Goal: Task Accomplishment & Management: Manage account settings

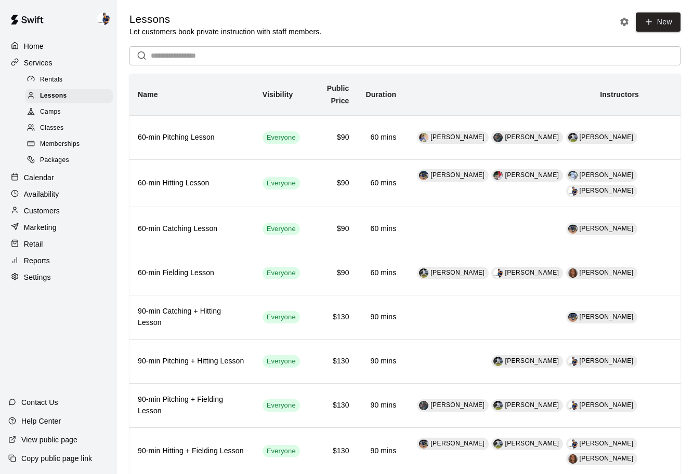
click at [79, 117] on div "Camps" at bounding box center [69, 112] width 88 height 15
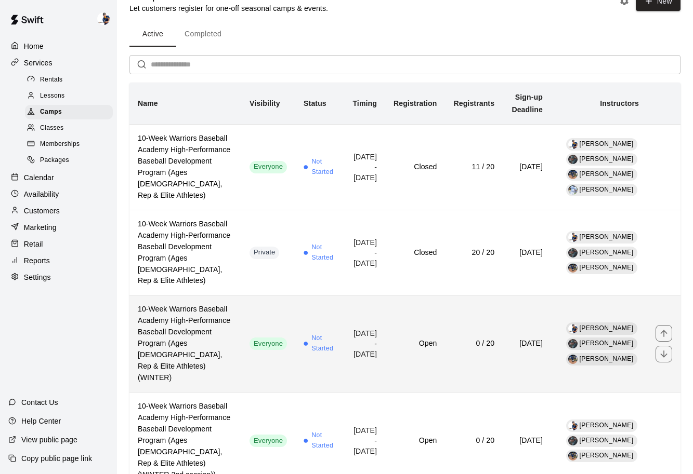
scroll to position [26, 0]
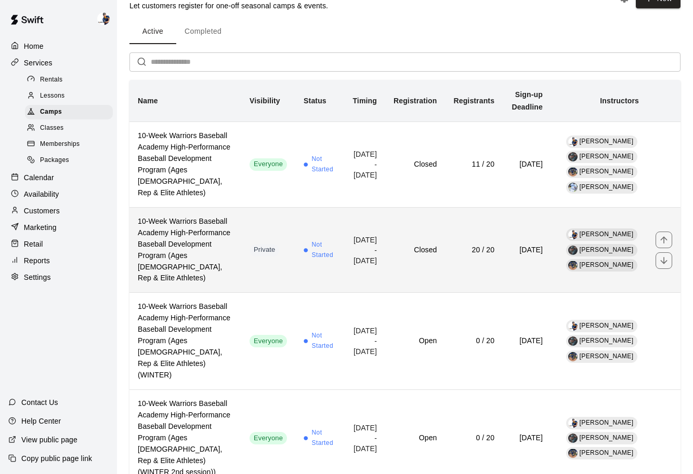
click at [393, 250] on h6 "Closed" at bounding box center [414, 250] width 43 height 11
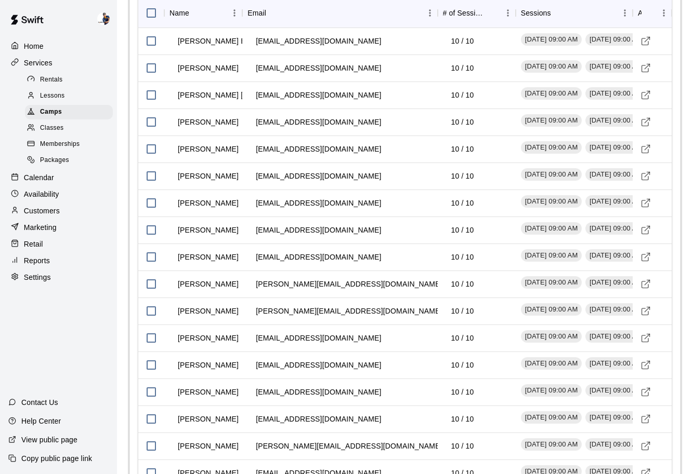
scroll to position [1662, 0]
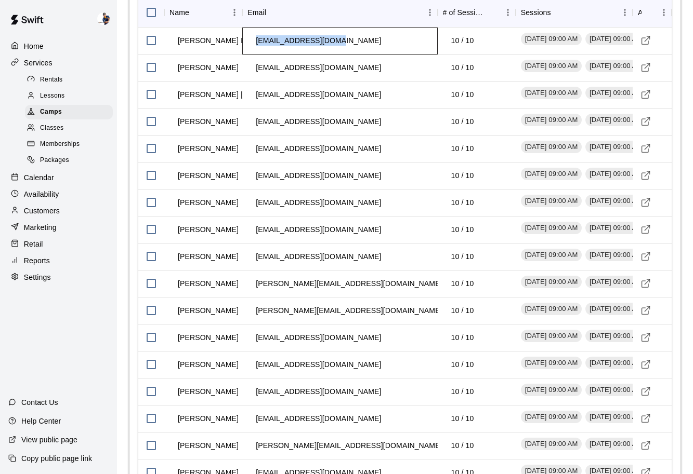
drag, startPoint x: 335, startPoint y: 84, endPoint x: 250, endPoint y: 86, distance: 84.7
click at [250, 55] on td "[EMAIL_ADDRESS][DOMAIN_NAME]" at bounding box center [318, 41] width 142 height 28
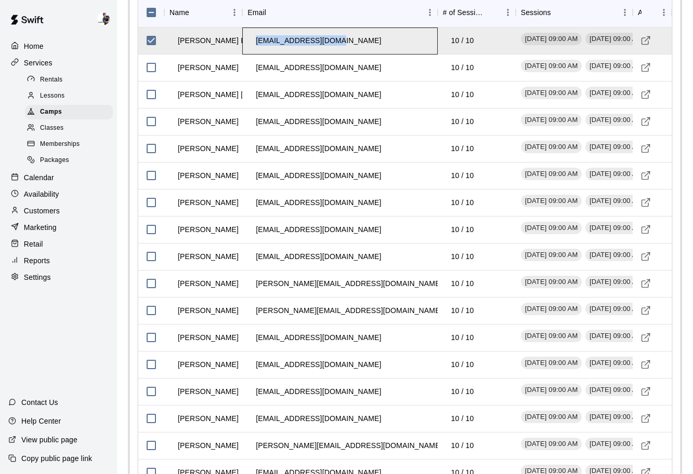
copy td "[EMAIL_ADDRESS][DOMAIN_NAME]"
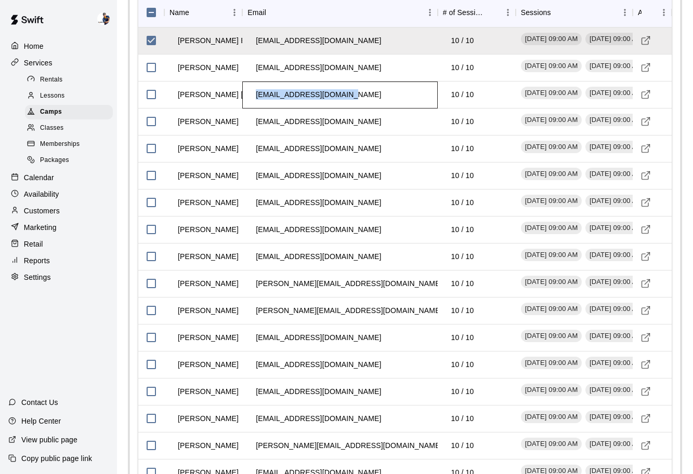
drag, startPoint x: 256, startPoint y: 138, endPoint x: 344, endPoint y: 138, distance: 88.9
click at [344, 109] on td "[EMAIL_ADDRESS][DOMAIN_NAME]" at bounding box center [318, 95] width 142 height 28
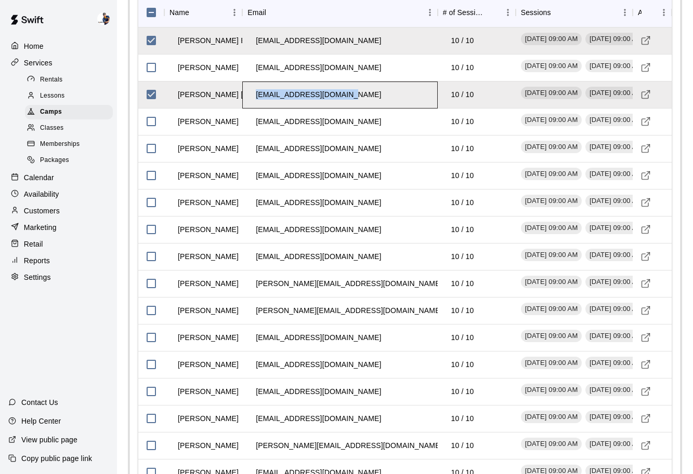
copy td "[EMAIL_ADDRESS][DOMAIN_NAME]"
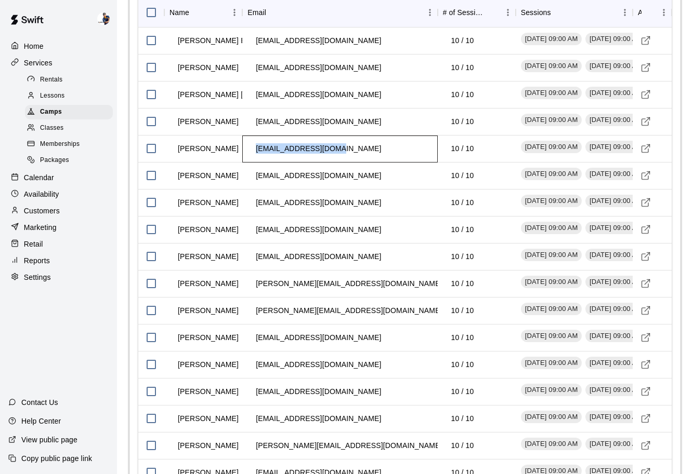
drag, startPoint x: 338, startPoint y: 194, endPoint x: 254, endPoint y: 198, distance: 83.7
click at [254, 163] on td "[EMAIL_ADDRESS][DOMAIN_NAME]" at bounding box center [318, 149] width 142 height 28
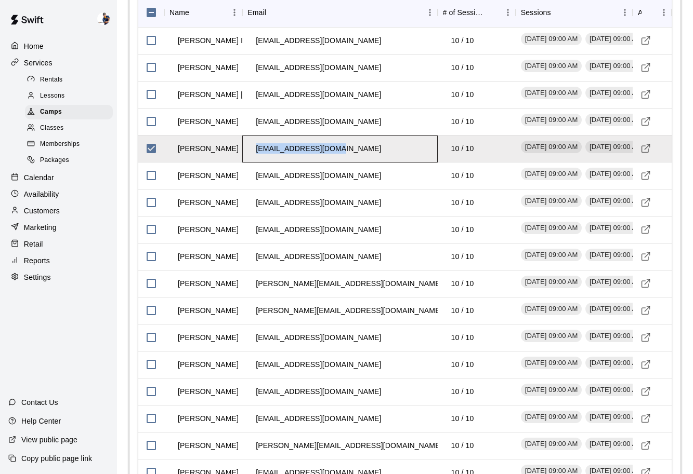
copy td "[EMAIL_ADDRESS][DOMAIN_NAME]"
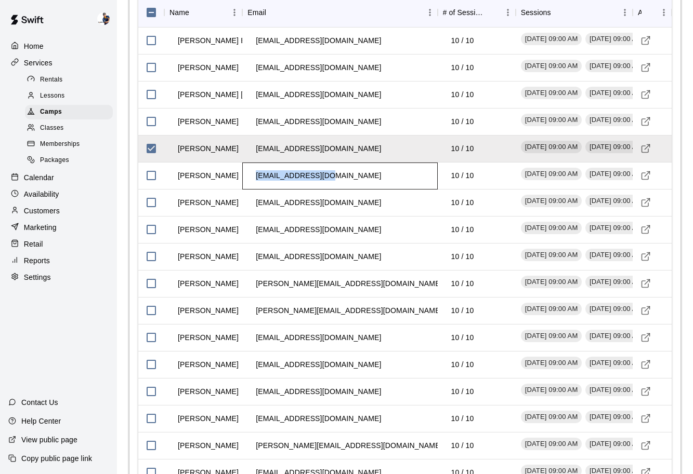
drag, startPoint x: 332, startPoint y: 223, endPoint x: 256, endPoint y: 225, distance: 75.9
click at [256, 190] on td "[EMAIL_ADDRESS][DOMAIN_NAME]" at bounding box center [318, 176] width 142 height 28
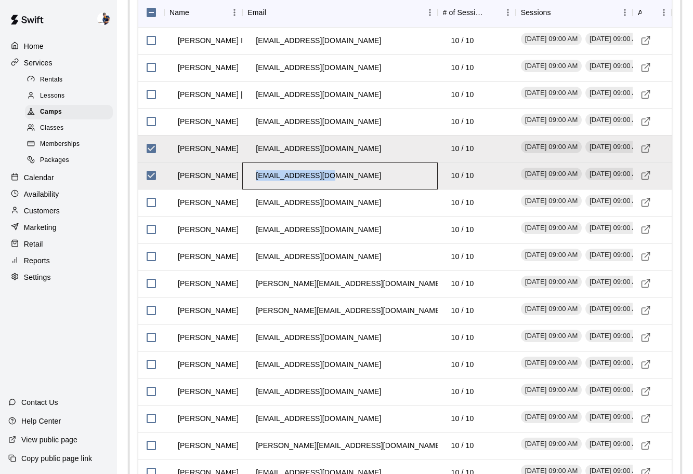
copy td "[EMAIL_ADDRESS][DOMAIN_NAME]"
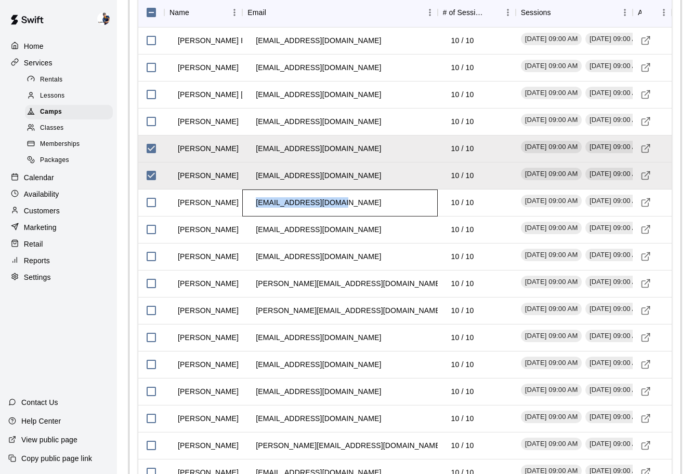
drag, startPoint x: 346, startPoint y: 246, endPoint x: 254, endPoint y: 248, distance: 92.0
click at [254, 217] on div "[EMAIL_ADDRESS][DOMAIN_NAME]" at bounding box center [339, 203] width 195 height 27
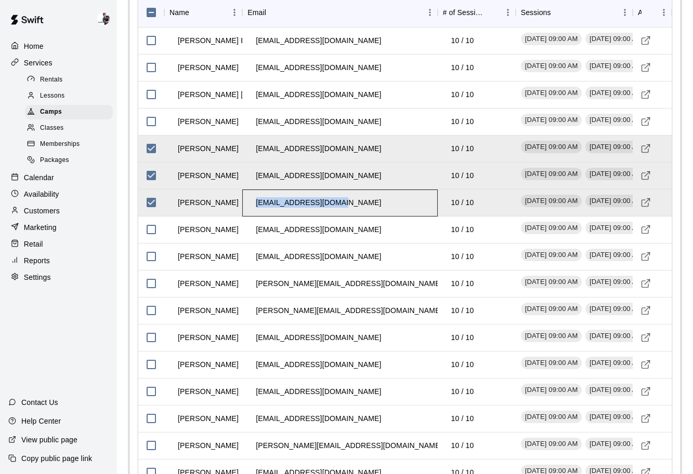
copy td "[EMAIL_ADDRESS][DOMAIN_NAME]"
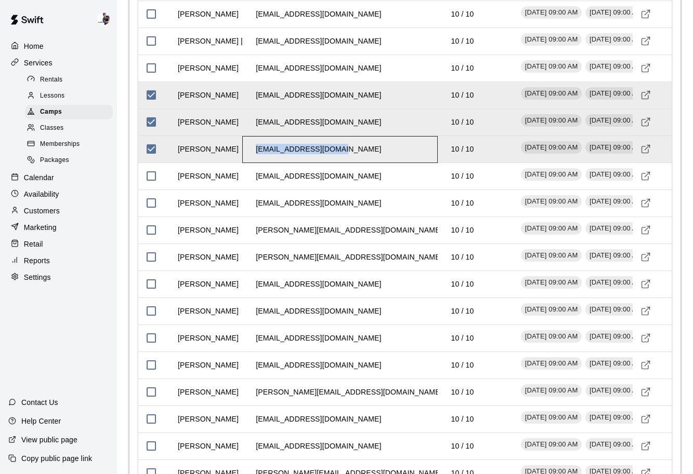
scroll to position [1717, 0]
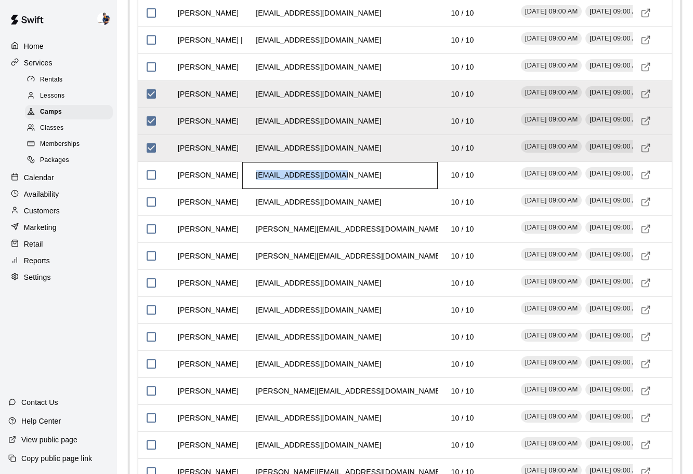
drag, startPoint x: 341, startPoint y: 225, endPoint x: 252, endPoint y: 224, distance: 89.4
click at [252, 189] on td "[EMAIL_ADDRESS][DOMAIN_NAME]" at bounding box center [318, 176] width 142 height 28
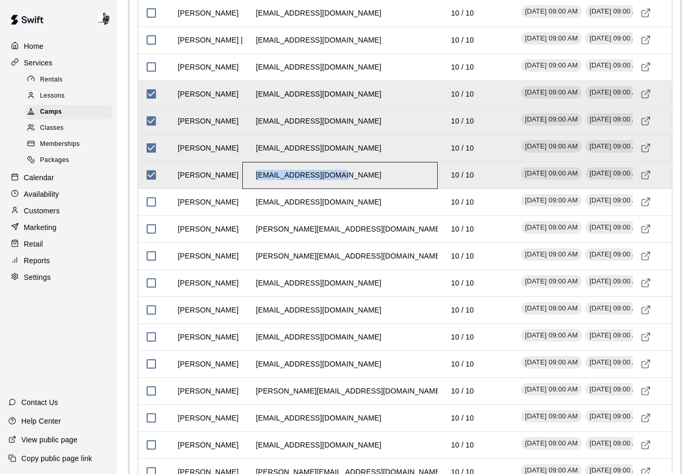
copy td "[EMAIL_ADDRESS][DOMAIN_NAME]"
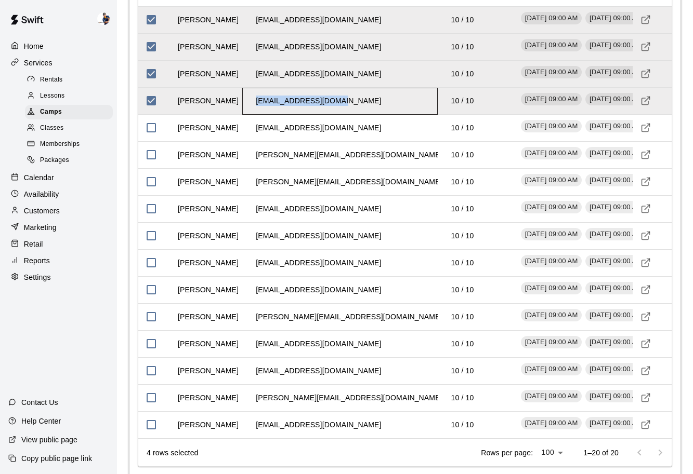
scroll to position [1794, 0]
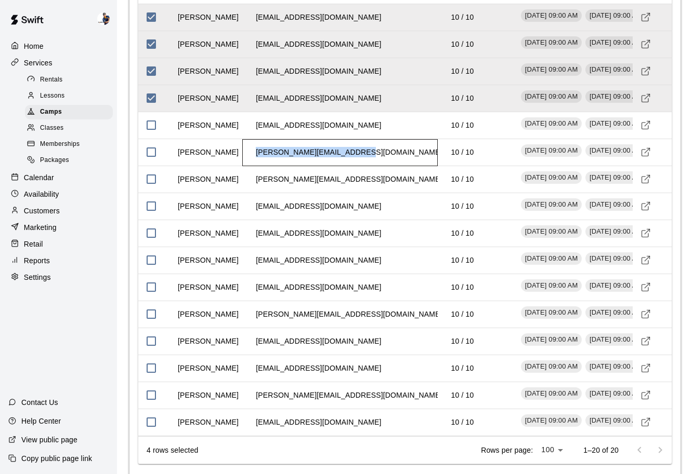
drag, startPoint x: 363, startPoint y: 196, endPoint x: 252, endPoint y: 197, distance: 110.7
click at [252, 166] on td "[PERSON_NAME][EMAIL_ADDRESS][DOMAIN_NAME]" at bounding box center [348, 153] width 203 height 28
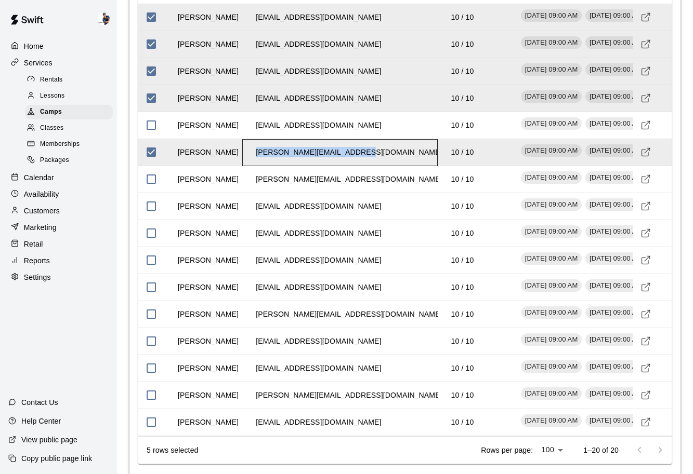
copy td "[PERSON_NAME][EMAIL_ADDRESS][DOMAIN_NAME]"
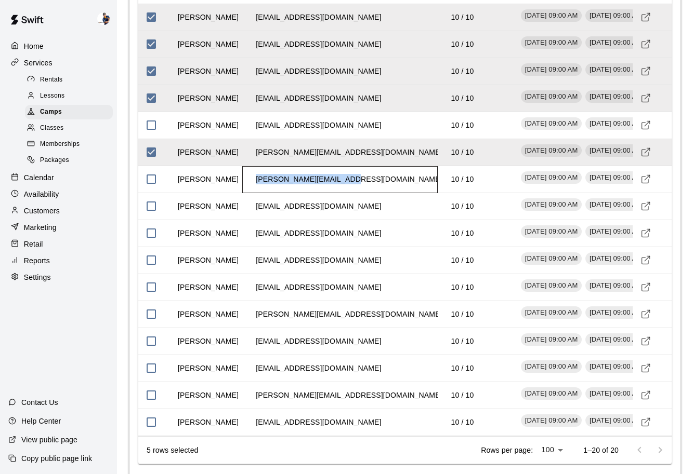
drag, startPoint x: 361, startPoint y: 233, endPoint x: 245, endPoint y: 226, distance: 116.6
click at [245, 193] on div "[PERSON_NAME][EMAIL_ADDRESS][DOMAIN_NAME]" at bounding box center [339, 179] width 195 height 27
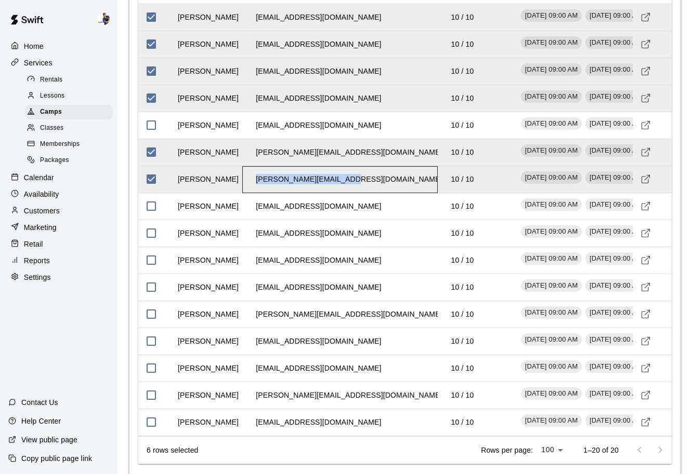
copy td "[PERSON_NAME][EMAIL_ADDRESS][DOMAIN_NAME]"
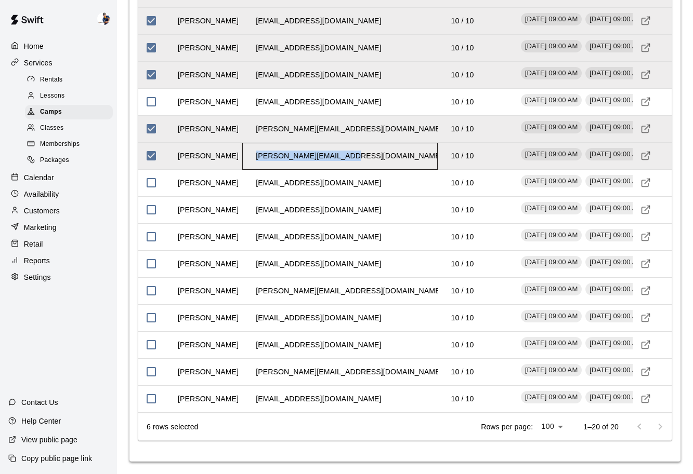
scroll to position [1859, 0]
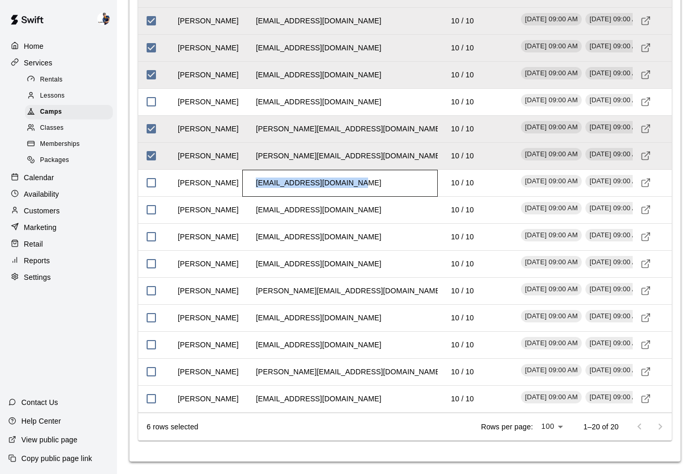
drag, startPoint x: 350, startPoint y: 187, endPoint x: 255, endPoint y: 187, distance: 95.1
click at [255, 187] on td "[EMAIL_ADDRESS][DOMAIN_NAME]" at bounding box center [318, 183] width 142 height 28
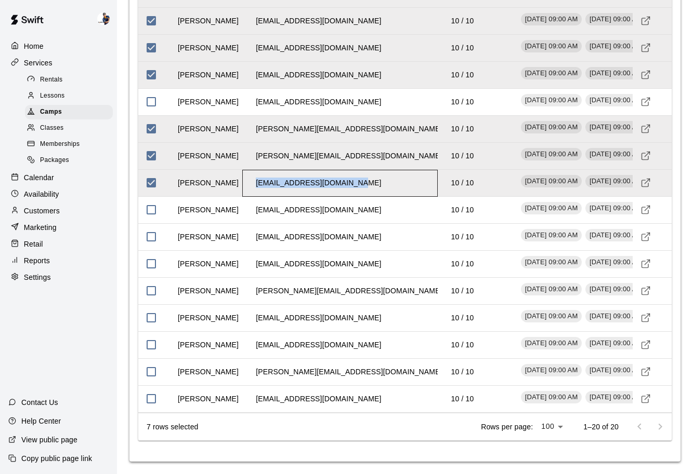
copy td "[EMAIL_ADDRESS][DOMAIN_NAME]"
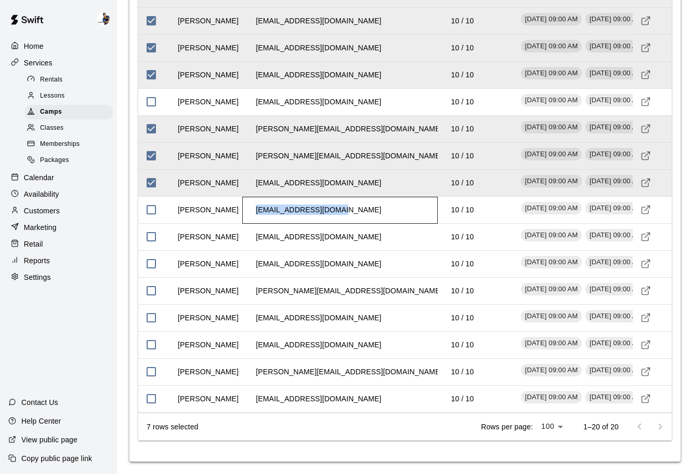
drag, startPoint x: 344, startPoint y: 213, endPoint x: 254, endPoint y: 213, distance: 90.9
click at [254, 213] on td "[EMAIL_ADDRESS][DOMAIN_NAME]" at bounding box center [318, 210] width 142 height 28
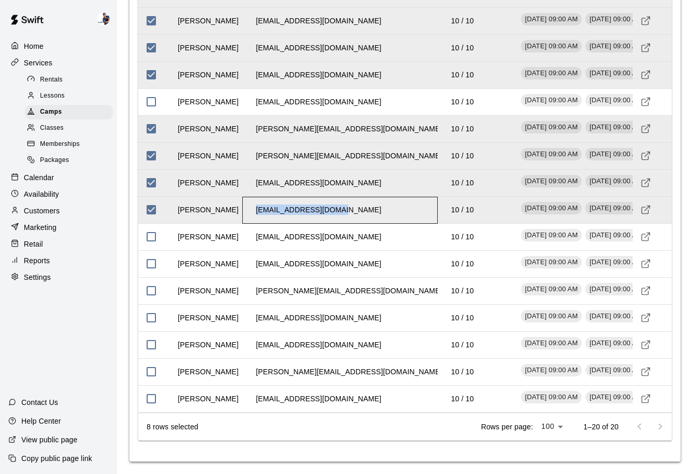
copy td "[EMAIL_ADDRESS][DOMAIN_NAME]"
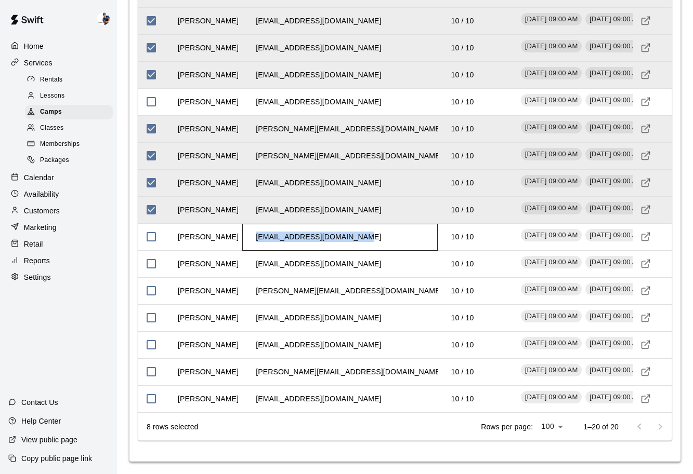
drag, startPoint x: 364, startPoint y: 238, endPoint x: 251, endPoint y: 241, distance: 113.3
click at [251, 241] on div "[EMAIL_ADDRESS][DOMAIN_NAME]" at bounding box center [339, 237] width 195 height 27
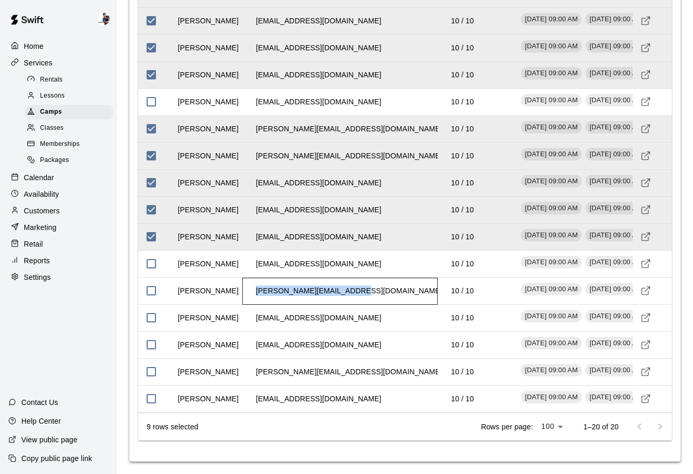
drag, startPoint x: 355, startPoint y: 294, endPoint x: 251, endPoint y: 291, distance: 103.4
click at [251, 291] on td "[PERSON_NAME][EMAIL_ADDRESS][DOMAIN_NAME]" at bounding box center [348, 291] width 203 height 28
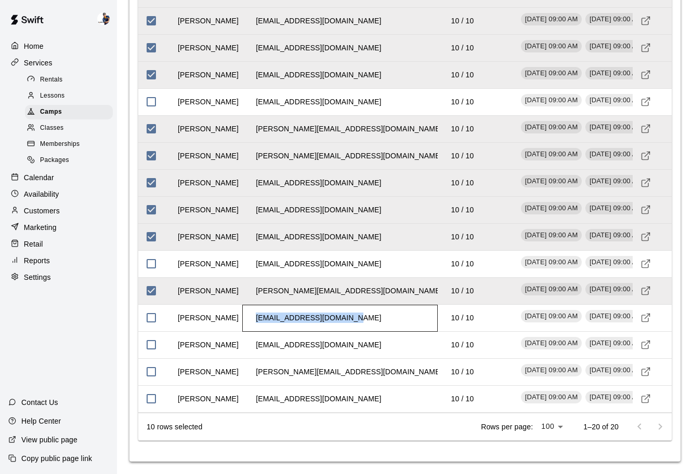
drag, startPoint x: 381, startPoint y: 322, endPoint x: 252, endPoint y: 321, distance: 128.9
click at [252, 321] on div "[EMAIL_ADDRESS][DOMAIN_NAME]" at bounding box center [339, 318] width 195 height 27
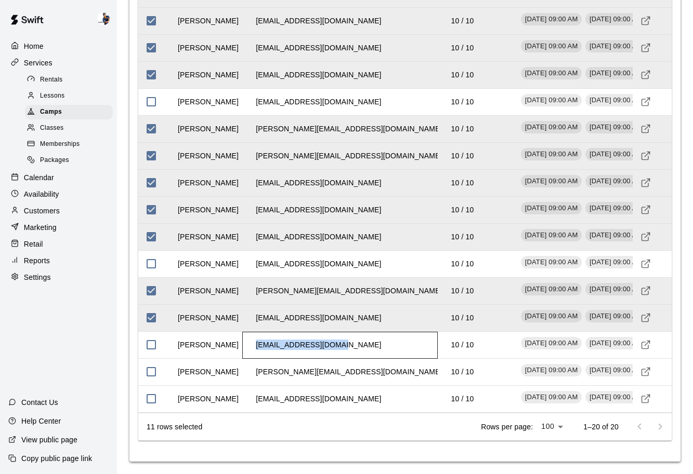
drag, startPoint x: 331, startPoint y: 349, endPoint x: 244, endPoint y: 351, distance: 86.8
click at [244, 351] on div "[EMAIL_ADDRESS][DOMAIN_NAME]" at bounding box center [339, 345] width 195 height 27
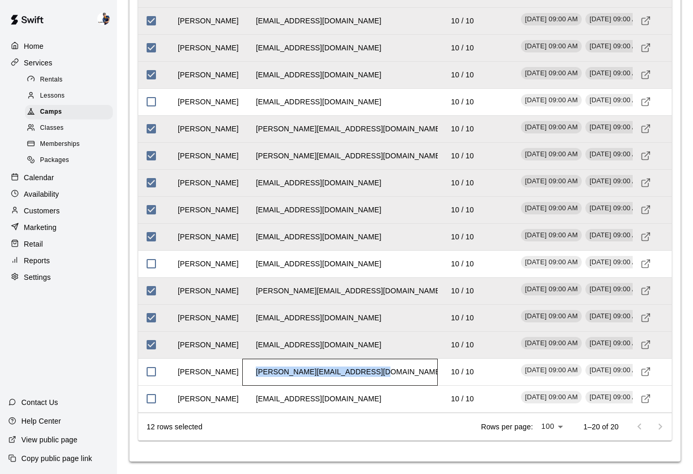
drag, startPoint x: 390, startPoint y: 375, endPoint x: 255, endPoint y: 374, distance: 135.1
click at [255, 374] on div "[PERSON_NAME][EMAIL_ADDRESS][DOMAIN_NAME]" at bounding box center [339, 372] width 195 height 27
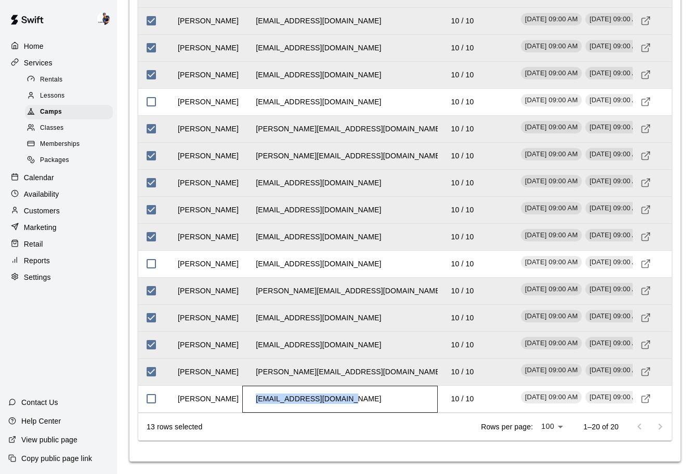
drag, startPoint x: 359, startPoint y: 404, endPoint x: 253, endPoint y: 404, distance: 106.0
click at [253, 404] on div "[EMAIL_ADDRESS][DOMAIN_NAME]" at bounding box center [339, 399] width 195 height 27
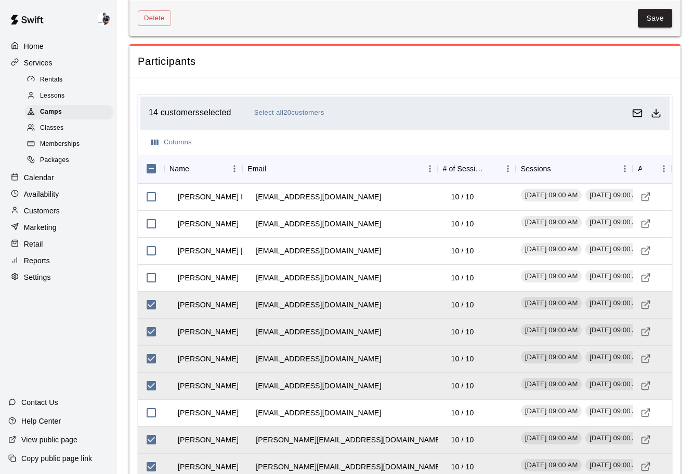
scroll to position [1506, 0]
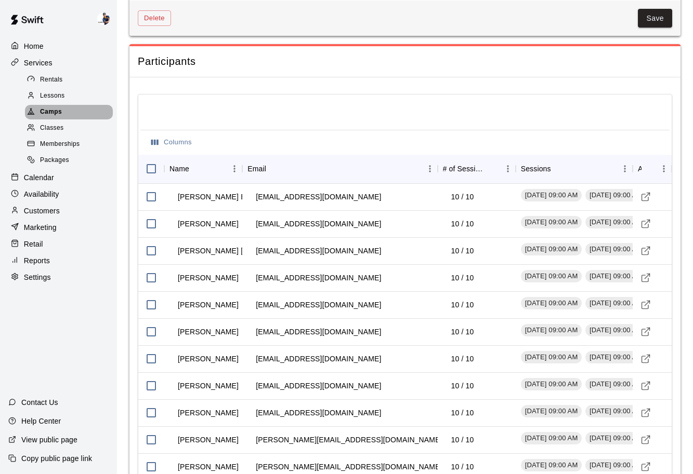
click at [68, 117] on div "Camps" at bounding box center [69, 112] width 88 height 15
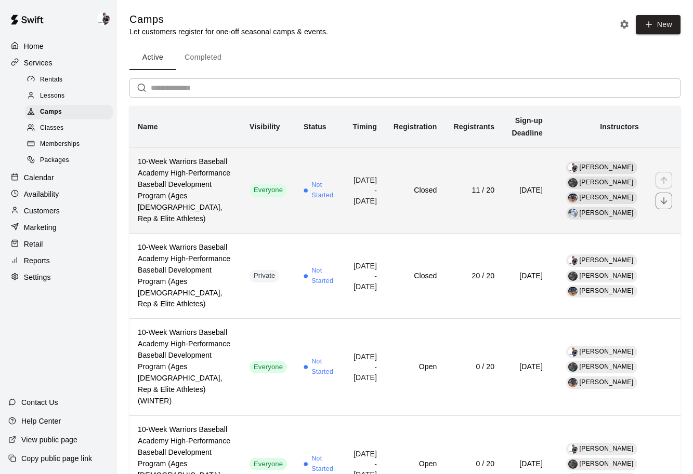
click at [295, 207] on td "Not Started" at bounding box center [319, 191] width 48 height 86
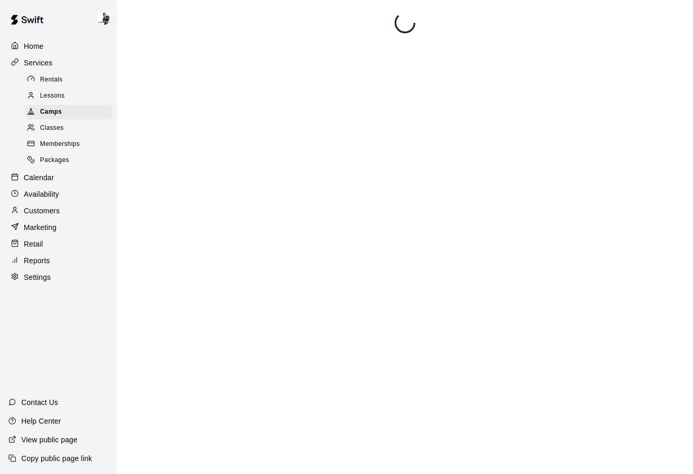
scroll to position [223, 0]
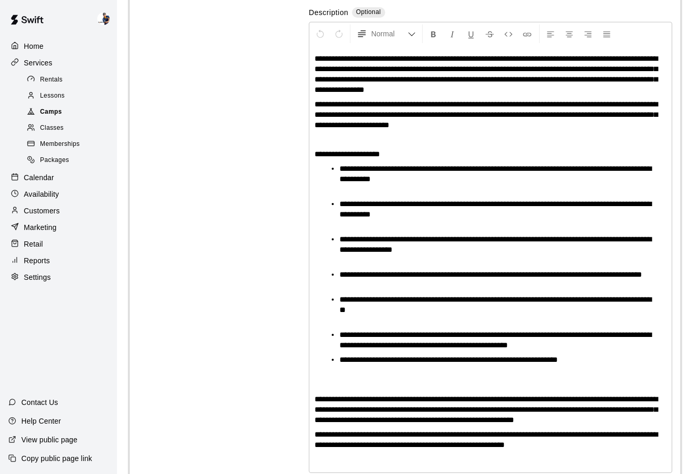
click at [68, 114] on div "Camps" at bounding box center [69, 112] width 88 height 15
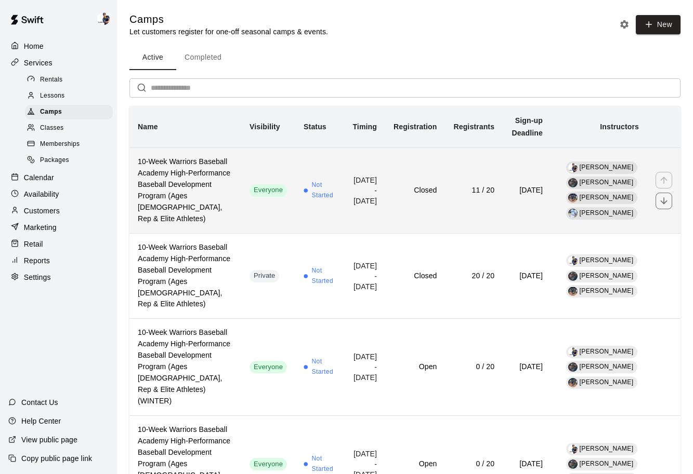
click at [412, 208] on td "Closed" at bounding box center [415, 191] width 60 height 86
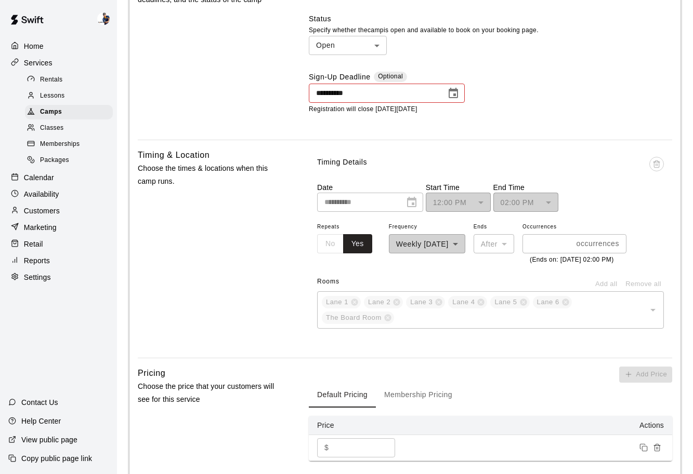
scroll to position [968, 0]
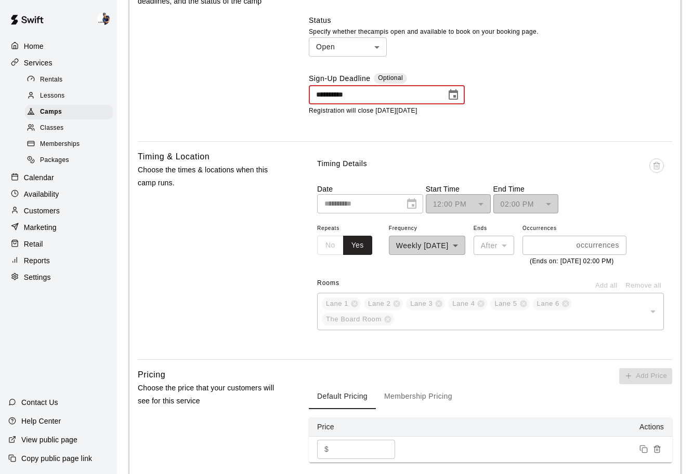
click at [381, 104] on input "**********" at bounding box center [374, 94] width 130 height 19
click at [453, 101] on icon "Choose date, selected date is Oct 12, 2025" at bounding box center [453, 95] width 12 height 12
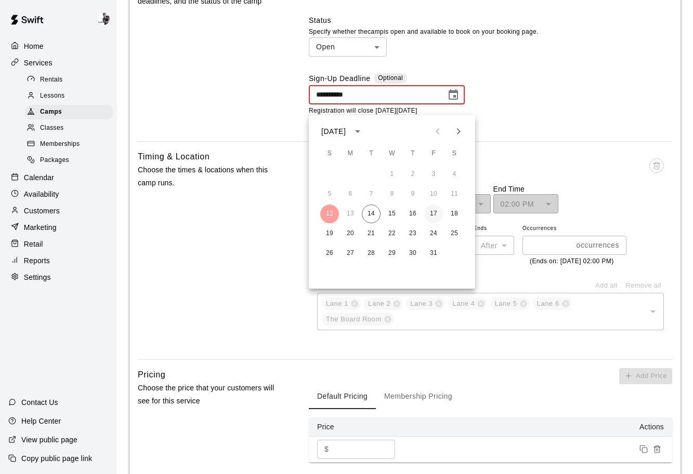
click at [433, 216] on button "17" at bounding box center [433, 214] width 19 height 19
type input "**********"
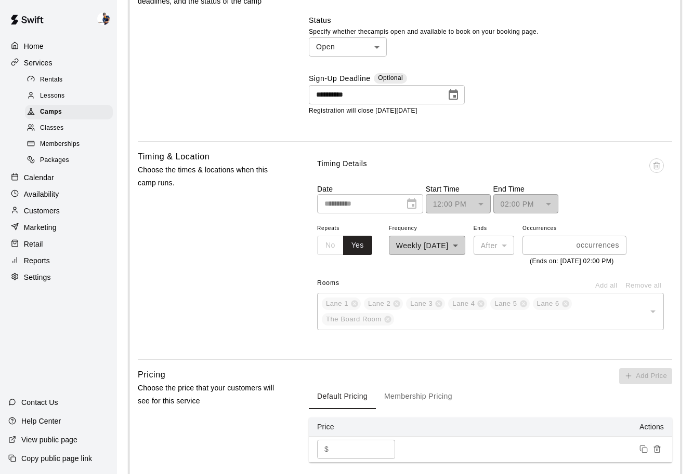
click at [356, 134] on div "**********" at bounding box center [490, 51] width 363 height 165
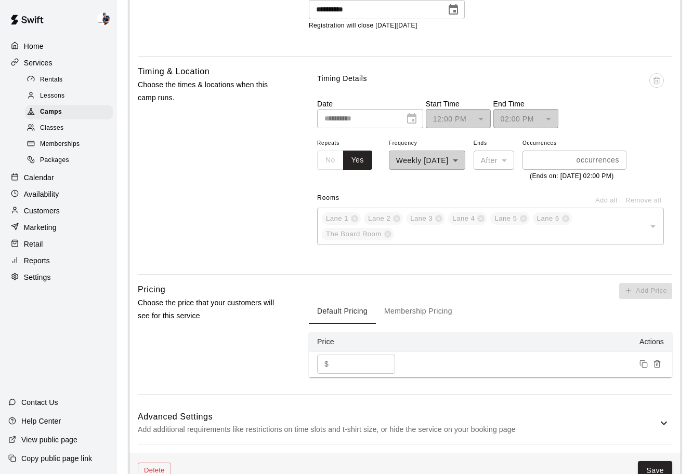
scroll to position [1184, 0]
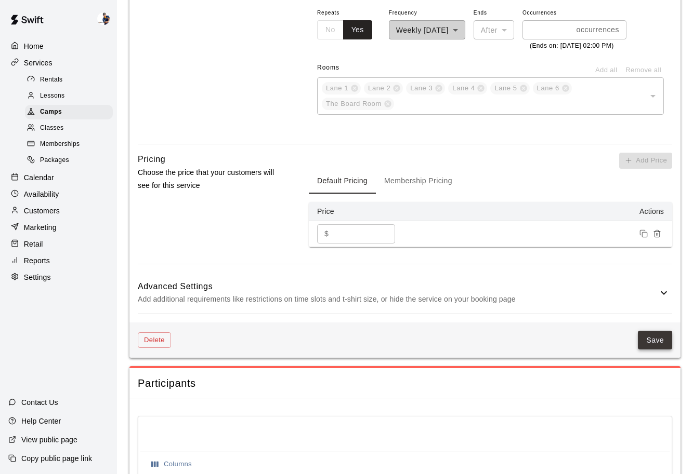
click at [647, 350] on button "Save" at bounding box center [655, 340] width 34 height 19
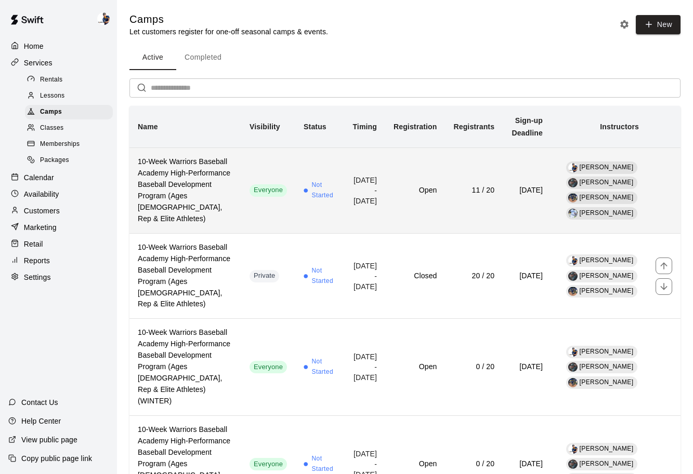
click at [415, 201] on td "Open" at bounding box center [415, 191] width 60 height 86
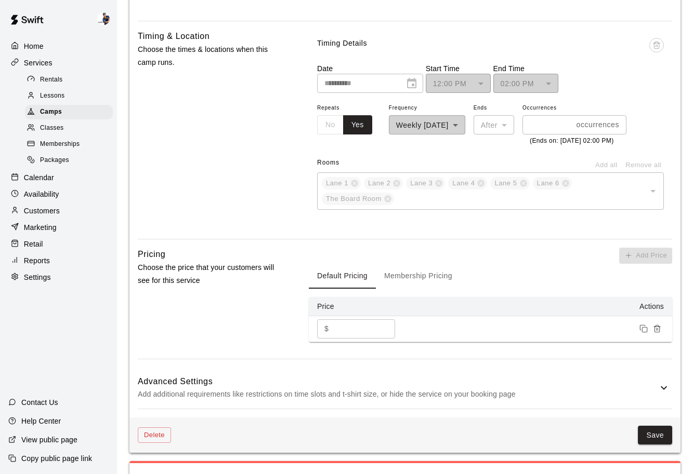
scroll to position [1626, 0]
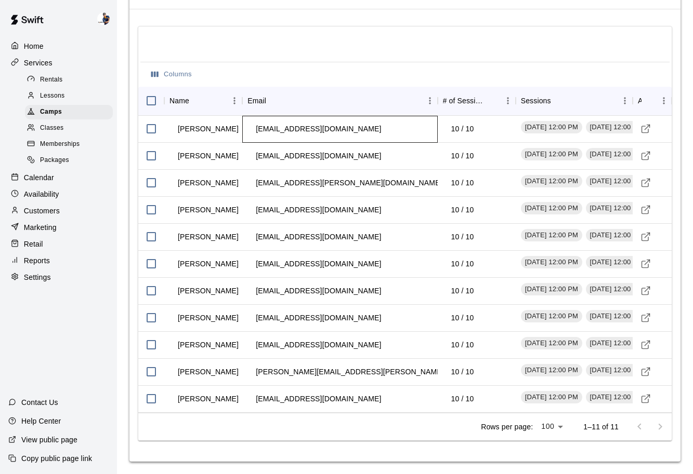
click at [295, 129] on td "[EMAIL_ADDRESS][DOMAIN_NAME]" at bounding box center [318, 129] width 142 height 28
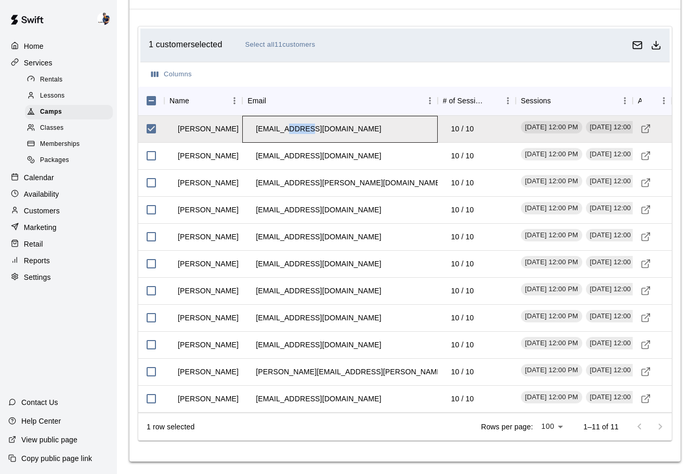
click at [295, 129] on td "[EMAIL_ADDRESS][DOMAIN_NAME]" at bounding box center [318, 129] width 142 height 28
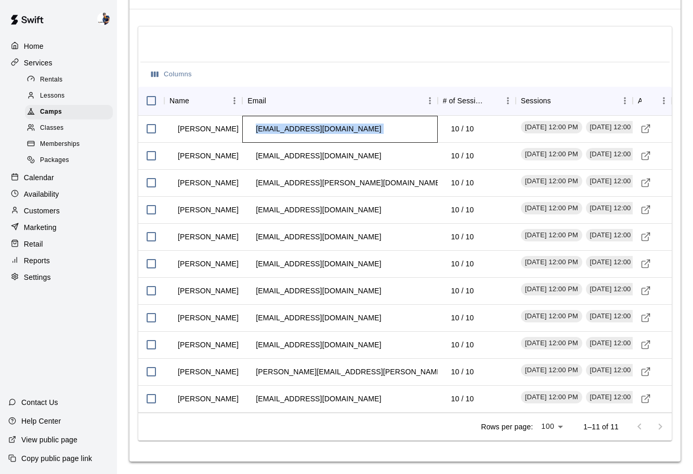
click at [295, 129] on td "[EMAIL_ADDRESS][DOMAIN_NAME]" at bounding box center [318, 129] width 142 height 28
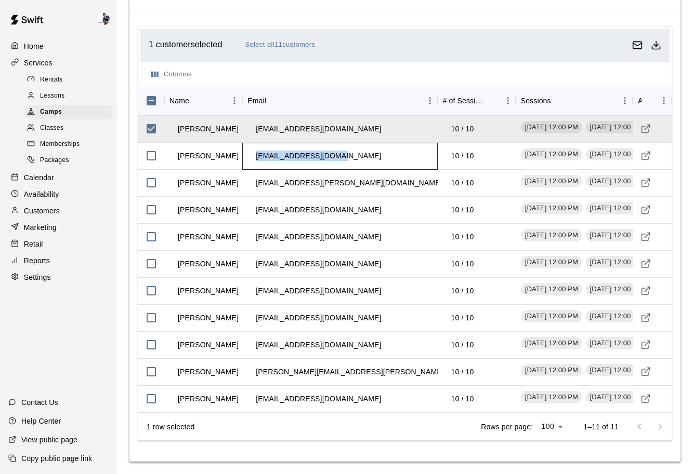
drag, startPoint x: 342, startPoint y: 156, endPoint x: 256, endPoint y: 158, distance: 86.8
click at [256, 158] on td "[EMAIL_ADDRESS][DOMAIN_NAME]" at bounding box center [318, 156] width 142 height 28
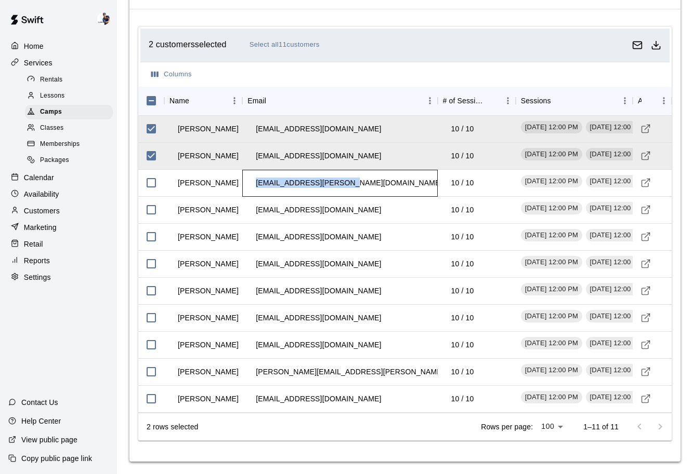
drag, startPoint x: 343, startPoint y: 182, endPoint x: 251, endPoint y: 184, distance: 92.5
click at [251, 184] on td "[EMAIL_ADDRESS][PERSON_NAME][DOMAIN_NAME]" at bounding box center [348, 183] width 203 height 28
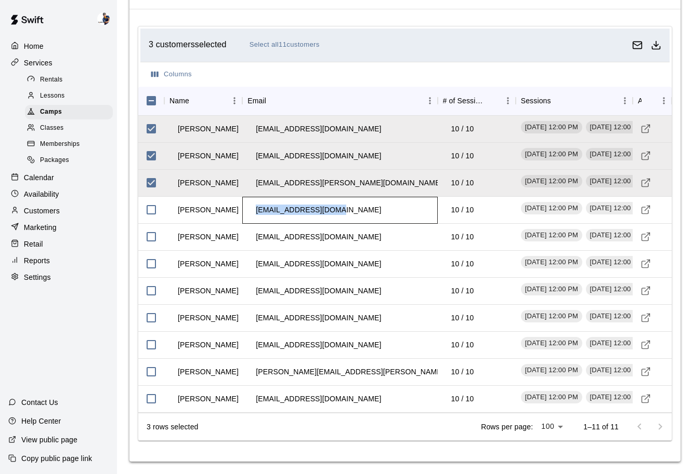
drag, startPoint x: 335, startPoint y: 208, endPoint x: 247, endPoint y: 210, distance: 87.9
click at [247, 210] on div "[EMAIL_ADDRESS][DOMAIN_NAME]" at bounding box center [339, 210] width 195 height 27
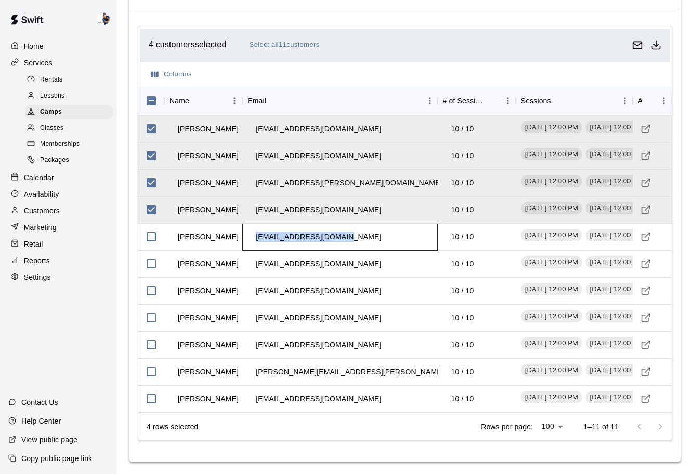
drag, startPoint x: 347, startPoint y: 240, endPoint x: 255, endPoint y: 240, distance: 92.0
click at [255, 240] on td "[EMAIL_ADDRESS][DOMAIN_NAME]" at bounding box center [318, 237] width 142 height 28
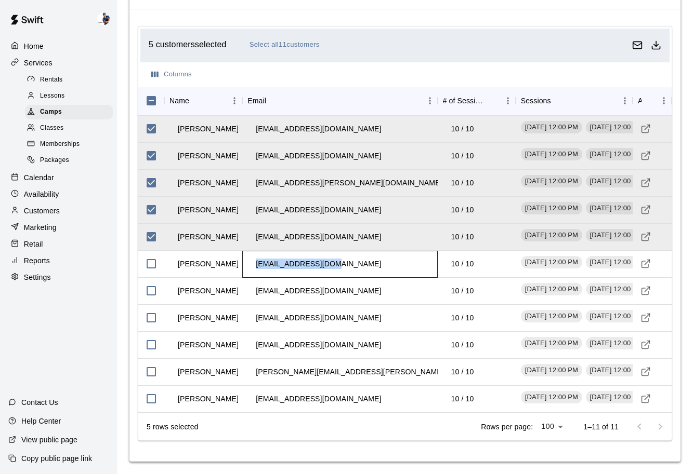
drag, startPoint x: 336, startPoint y: 267, endPoint x: 248, endPoint y: 267, distance: 87.8
click at [248, 267] on div "[EMAIL_ADDRESS][DOMAIN_NAME]" at bounding box center [339, 264] width 195 height 27
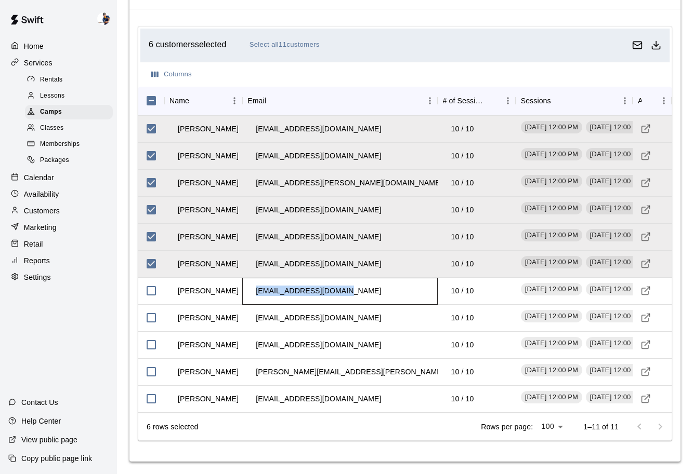
drag, startPoint x: 353, startPoint y: 290, endPoint x: 246, endPoint y: 289, distance: 107.0
click at [245, 289] on div "[EMAIL_ADDRESS][DOMAIN_NAME]" at bounding box center [339, 291] width 195 height 27
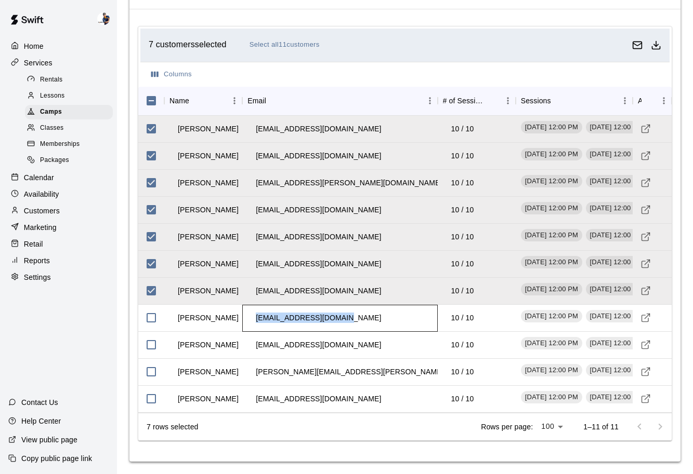
drag, startPoint x: 346, startPoint y: 319, endPoint x: 253, endPoint y: 321, distance: 92.5
click at [253, 321] on td "[EMAIL_ADDRESS][DOMAIN_NAME]" at bounding box center [318, 318] width 142 height 28
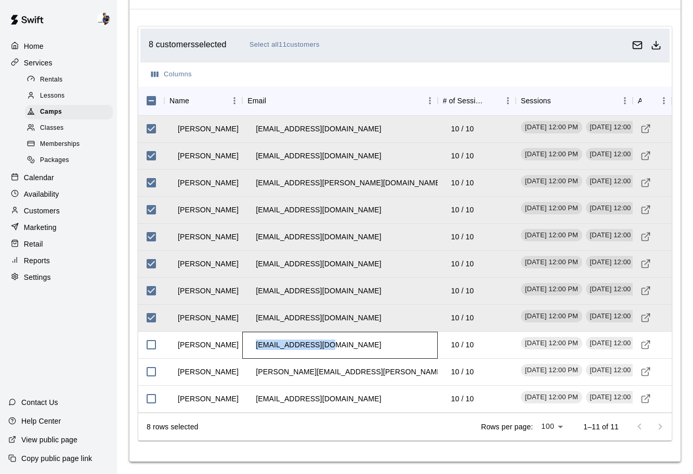
drag, startPoint x: 330, startPoint y: 350, endPoint x: 249, endPoint y: 344, distance: 81.8
click at [249, 344] on div "[EMAIL_ADDRESS][DOMAIN_NAME]" at bounding box center [339, 345] width 195 height 27
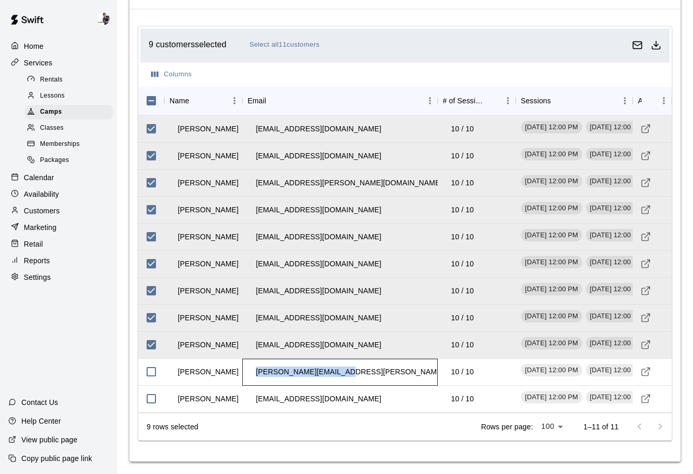
drag, startPoint x: 343, startPoint y: 367, endPoint x: 253, endPoint y: 369, distance: 90.4
click at [253, 369] on div "[PERSON_NAME][EMAIL_ADDRESS][PERSON_NAME][DOMAIN_NAME]" at bounding box center [339, 372] width 195 height 27
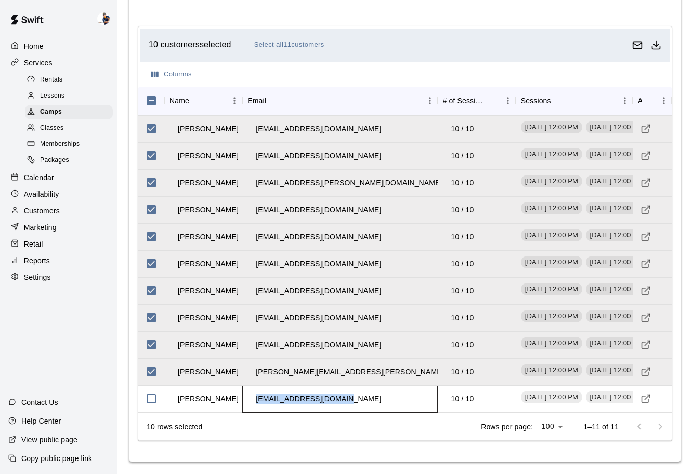
drag, startPoint x: 350, startPoint y: 402, endPoint x: 249, endPoint y: 402, distance: 100.8
click at [249, 402] on div "[EMAIL_ADDRESS][DOMAIN_NAME]" at bounding box center [339, 399] width 195 height 27
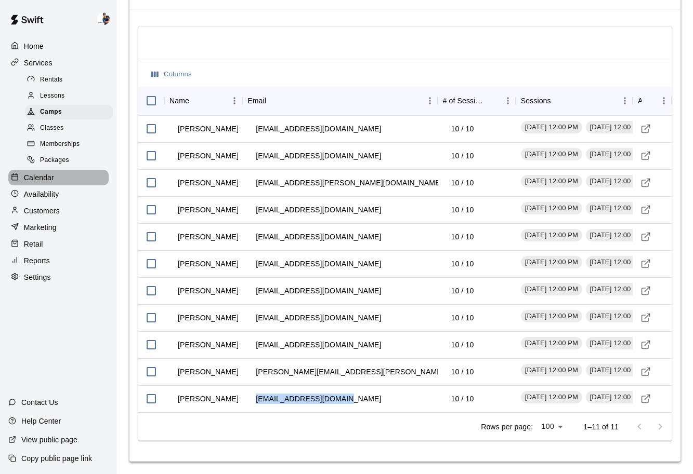
click at [58, 177] on div "Calendar" at bounding box center [58, 178] width 100 height 16
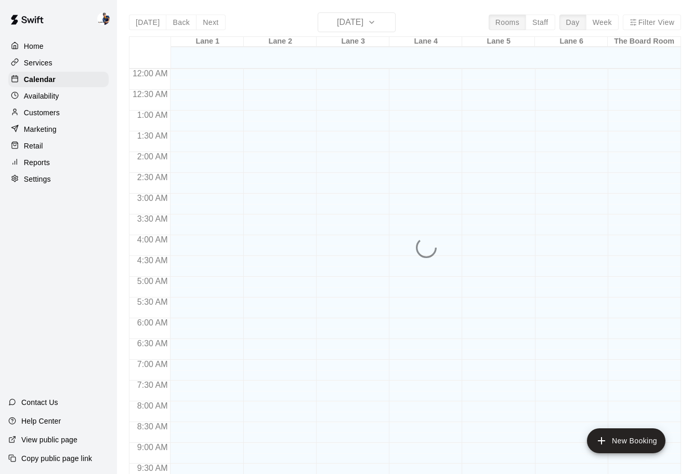
scroll to position [550, 0]
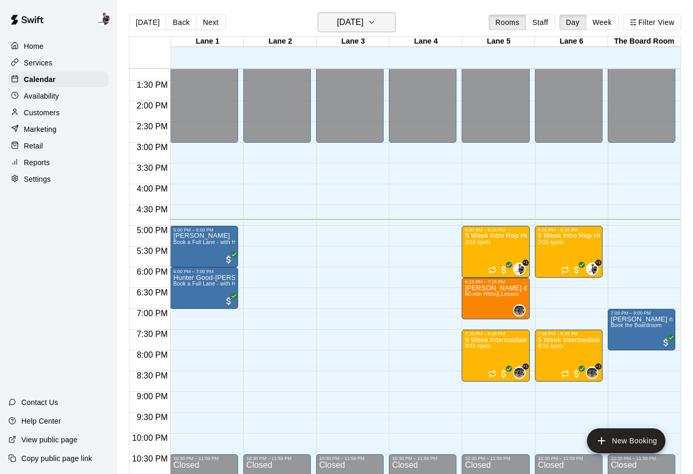
click at [360, 26] on h6 "[DATE]" at bounding box center [350, 22] width 26 height 15
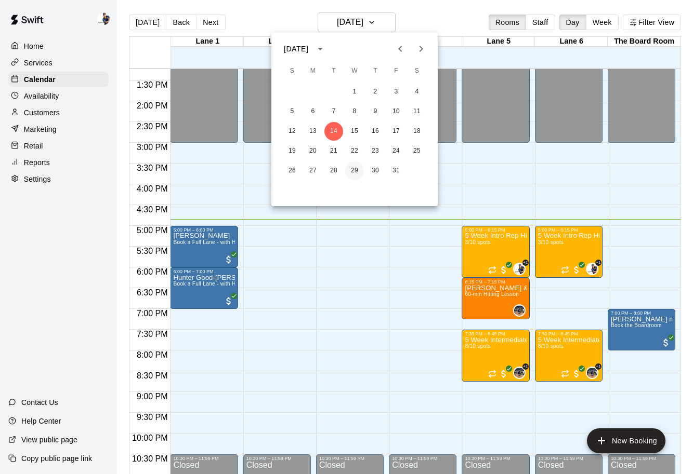
click at [351, 174] on button "29" at bounding box center [354, 171] width 19 height 19
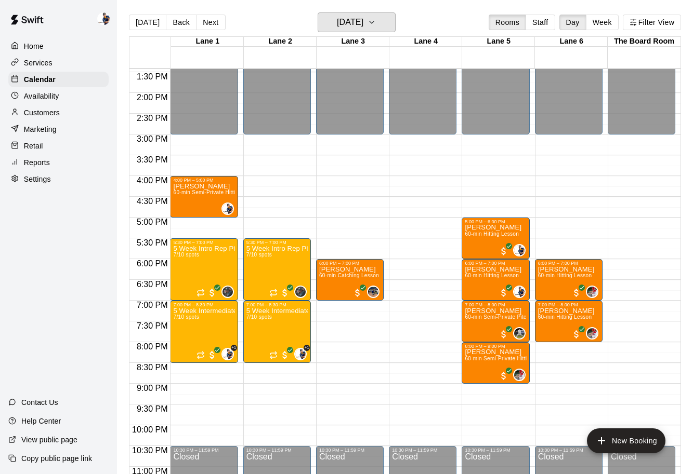
scroll to position [562, 0]
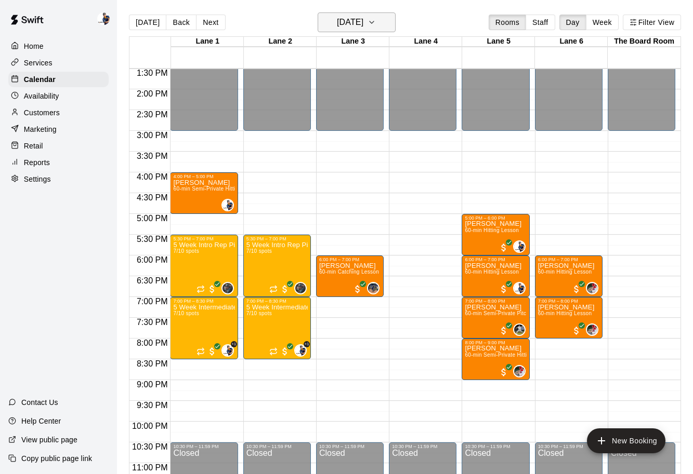
click at [385, 24] on button "[DATE]" at bounding box center [356, 22] width 78 height 20
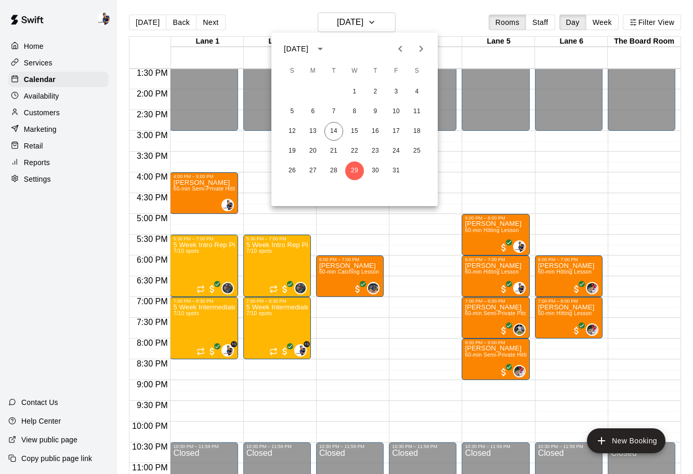
click at [374, 181] on div "1 2 3 4 5 6 7 8 9 10 11 12 13 14 15 16 17 18 19 20 21 22 23 24 25 26 27 28 29 3…" at bounding box center [354, 132] width 166 height 100
click at [374, 167] on button "30" at bounding box center [375, 171] width 19 height 19
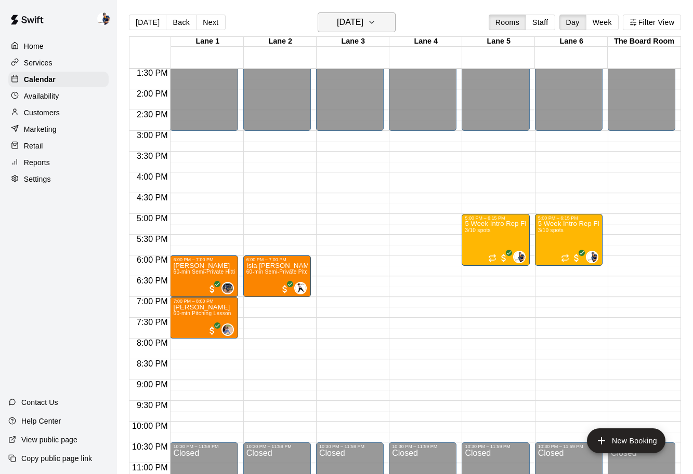
click at [363, 23] on h6 "[DATE]" at bounding box center [350, 22] width 26 height 15
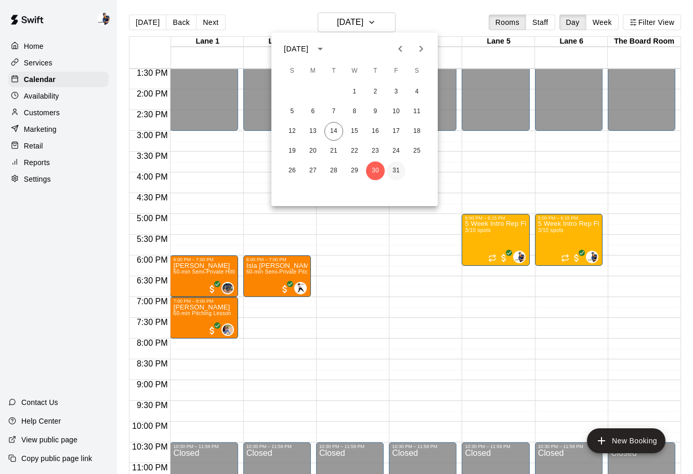
click at [399, 173] on button "31" at bounding box center [396, 171] width 19 height 19
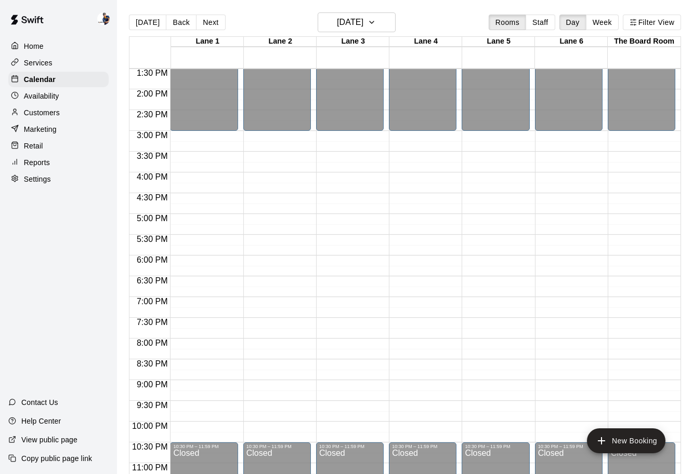
click at [383, 11] on main "[DATE] Back [DATE][DATE] Rooms Staff Day Week [GEOGRAPHIC_DATA] 1 [GEOGRAPHIC_D…" at bounding box center [405, 245] width 576 height 491
click at [376, 20] on icon "button" at bounding box center [371, 22] width 8 height 12
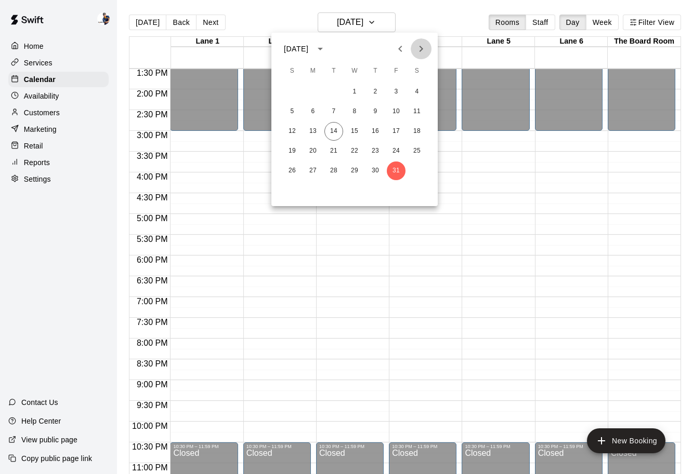
click at [419, 50] on icon "Next month" at bounding box center [421, 49] width 12 height 12
click at [415, 88] on button "1" at bounding box center [416, 92] width 19 height 19
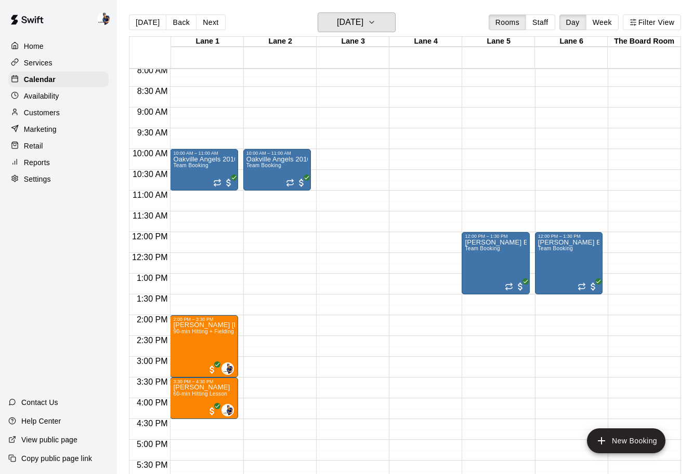
scroll to position [343, 0]
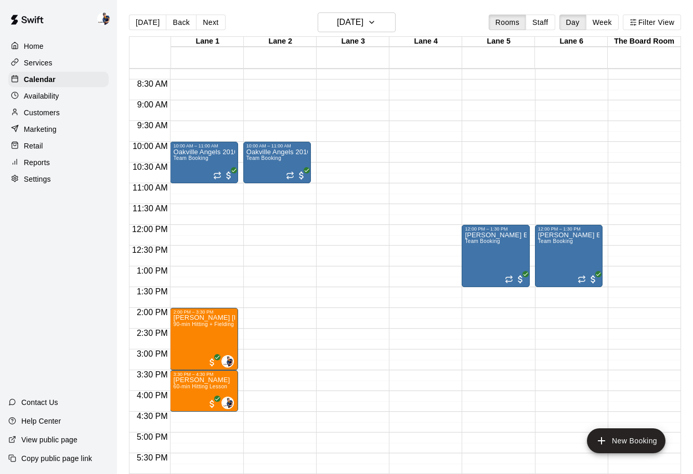
click at [58, 101] on div "Availability" at bounding box center [58, 96] width 100 height 16
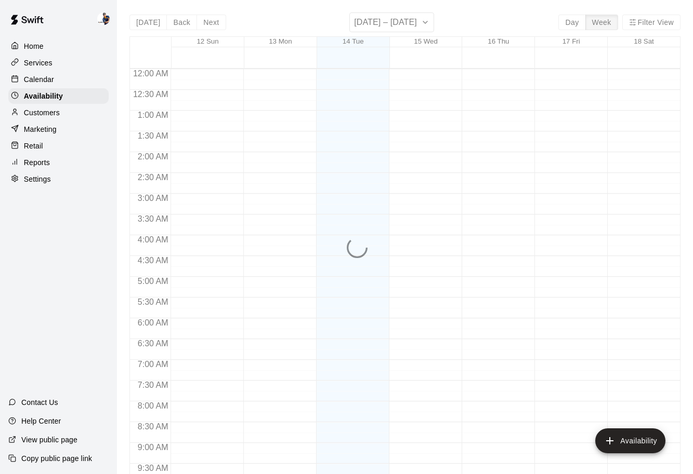
scroll to position [581, 0]
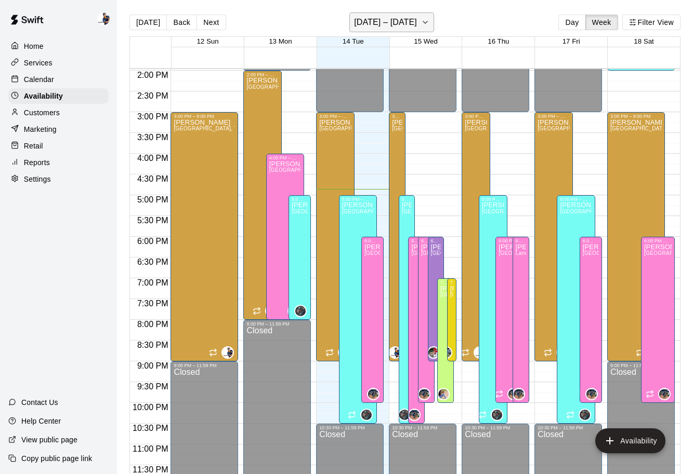
click at [410, 21] on h6 "[DATE] – [DATE]" at bounding box center [385, 22] width 63 height 15
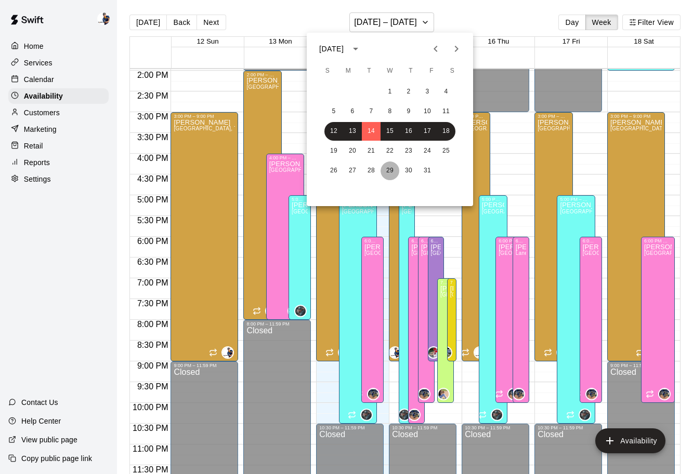
click at [384, 173] on button "29" at bounding box center [389, 171] width 19 height 19
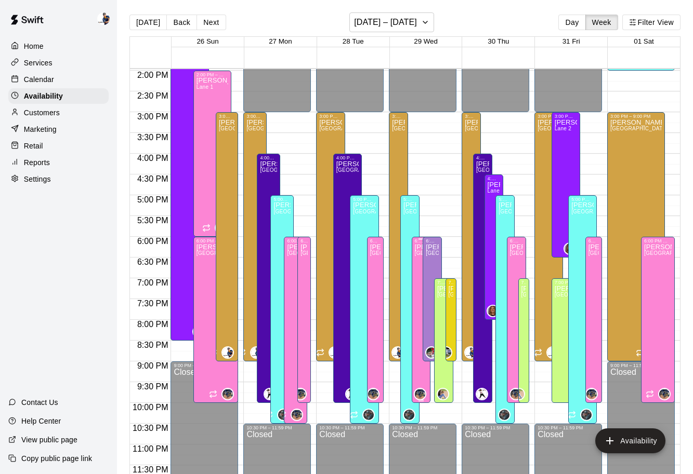
click at [418, 264] on div "[PERSON_NAME][GEOGRAPHIC_DATA][PERSON_NAME][PERSON_NAME][PERSON_NAME][PERSON_NA…" at bounding box center [421, 481] width 13 height 474
click at [427, 283] on icon "delete" at bounding box center [424, 279] width 7 height 9
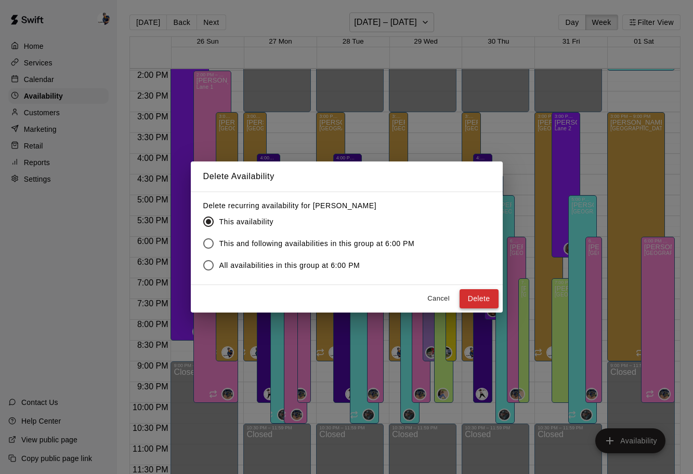
click at [475, 301] on button "Delete" at bounding box center [478, 298] width 39 height 19
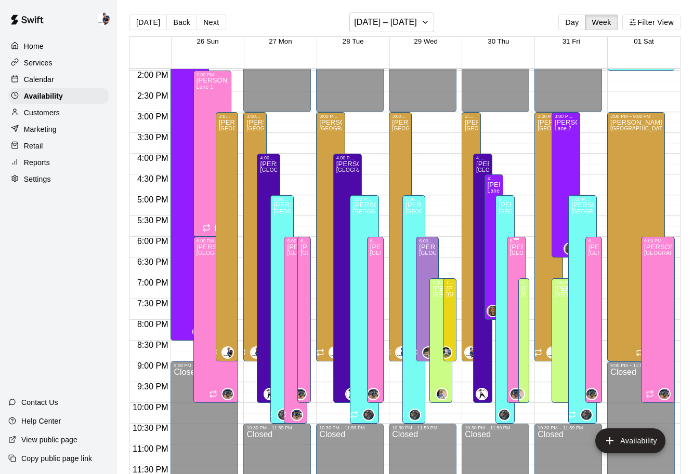
click at [518, 256] on span "[GEOGRAPHIC_DATA]" at bounding box center [538, 253] width 57 height 6
click at [520, 279] on button "delete" at bounding box center [520, 286] width 21 height 21
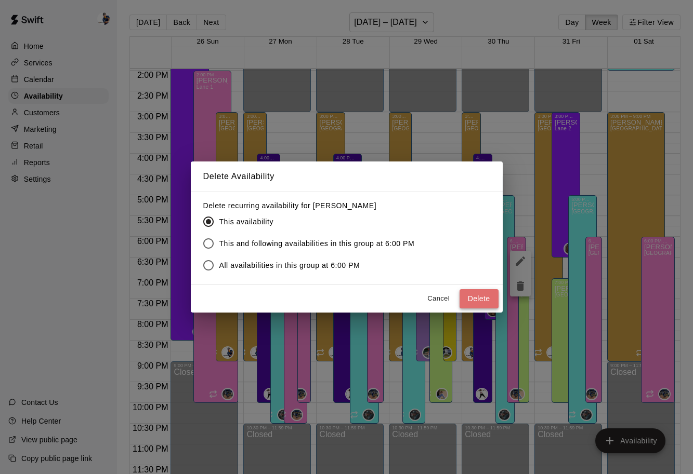
click at [478, 293] on button "Delete" at bounding box center [478, 298] width 39 height 19
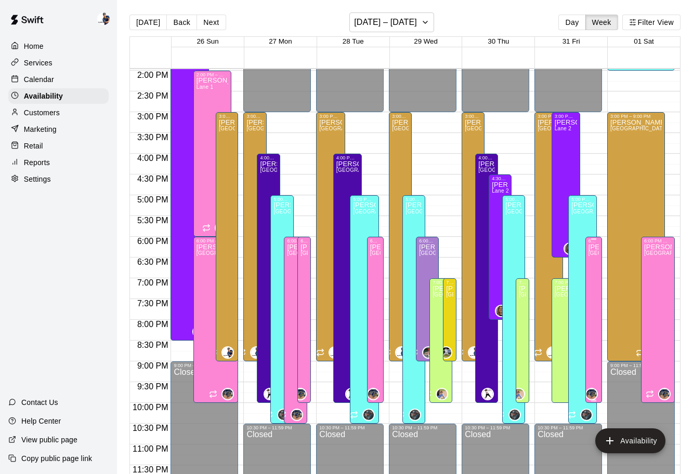
click at [598, 287] on div "[PERSON_NAME][GEOGRAPHIC_DATA][PERSON_NAME][PERSON_NAME][PERSON_NAME][PERSON_NA…" at bounding box center [593, 481] width 10 height 474
click at [597, 280] on icon "delete" at bounding box center [598, 279] width 7 height 9
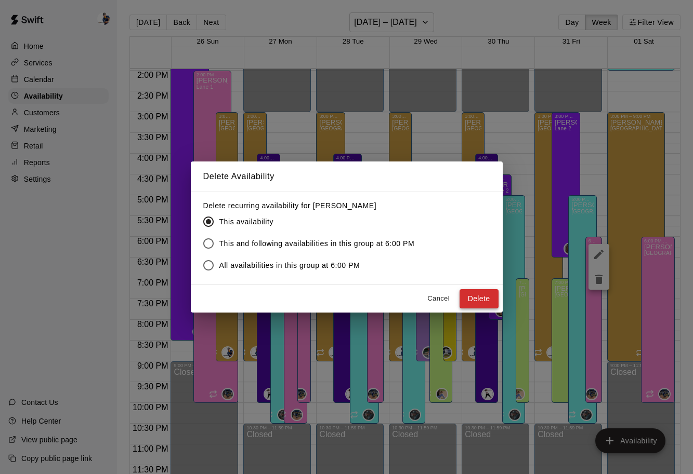
click at [489, 290] on button "Delete" at bounding box center [478, 298] width 39 height 19
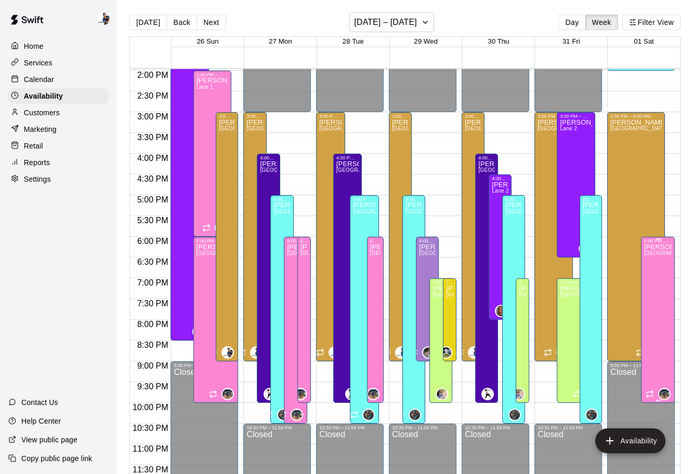
click at [664, 277] on div "[PERSON_NAME][GEOGRAPHIC_DATA][PERSON_NAME][PERSON_NAME][PERSON_NAME][PERSON_NA…" at bounding box center [658, 481] width 28 height 474
click at [650, 286] on button "delete" at bounding box center [654, 279] width 21 height 21
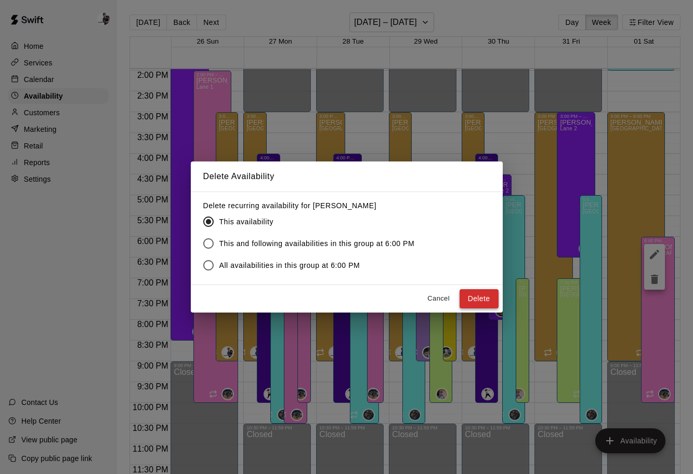
click at [483, 295] on button "Delete" at bounding box center [478, 298] width 39 height 19
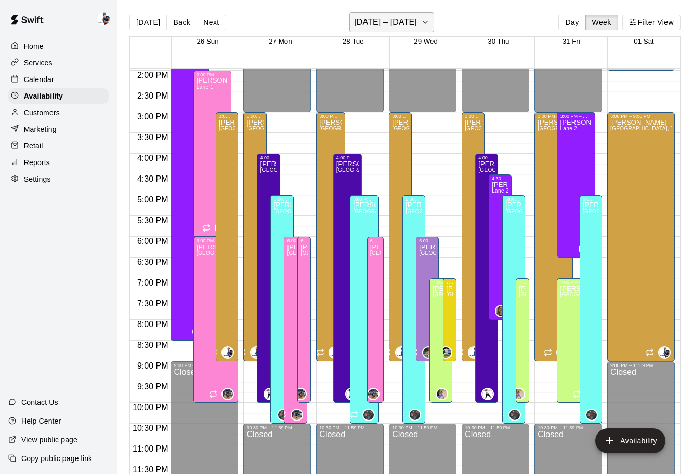
click at [417, 28] on h6 "[DATE] – [DATE]" at bounding box center [385, 22] width 63 height 15
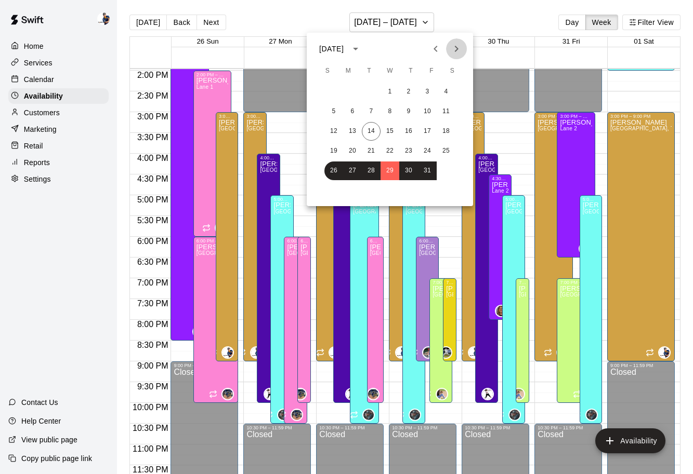
click at [459, 45] on icon "Next month" at bounding box center [456, 49] width 12 height 12
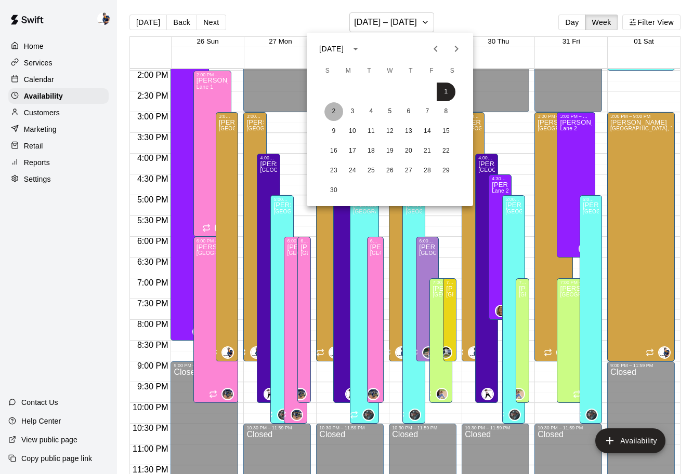
click at [341, 110] on button "2" at bounding box center [333, 111] width 19 height 19
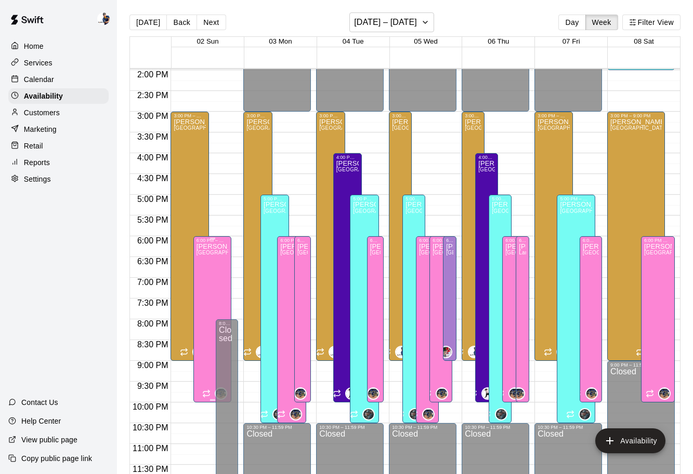
click at [220, 255] on span "[GEOGRAPHIC_DATA]" at bounding box center [224, 253] width 57 height 6
click at [210, 289] on icon "delete" at bounding box center [207, 286] width 12 height 12
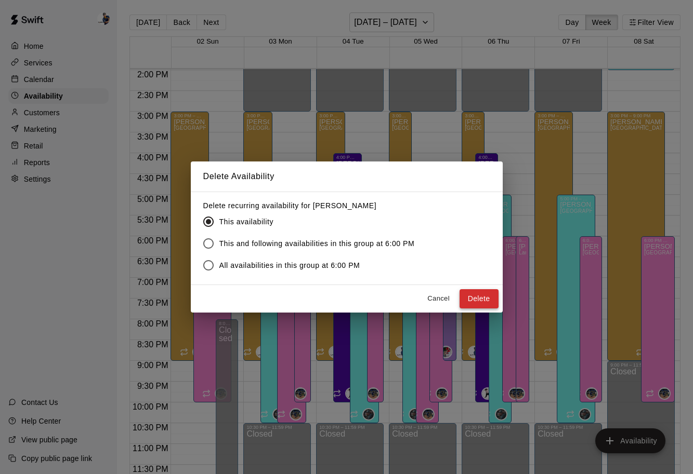
click at [473, 299] on button "Delete" at bounding box center [478, 298] width 39 height 19
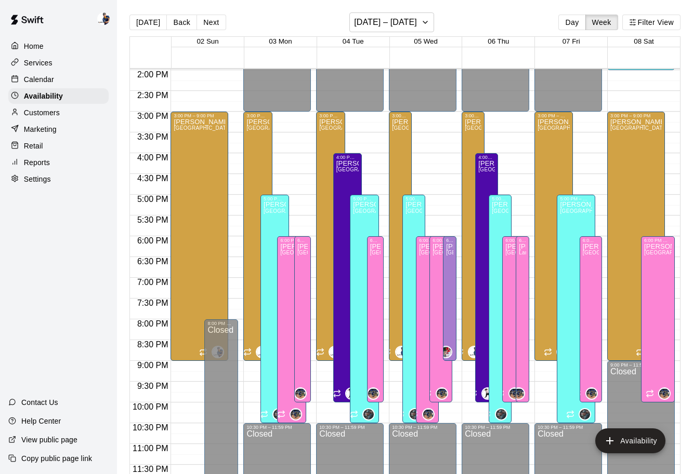
click at [69, 63] on div "Services" at bounding box center [58, 63] width 100 height 16
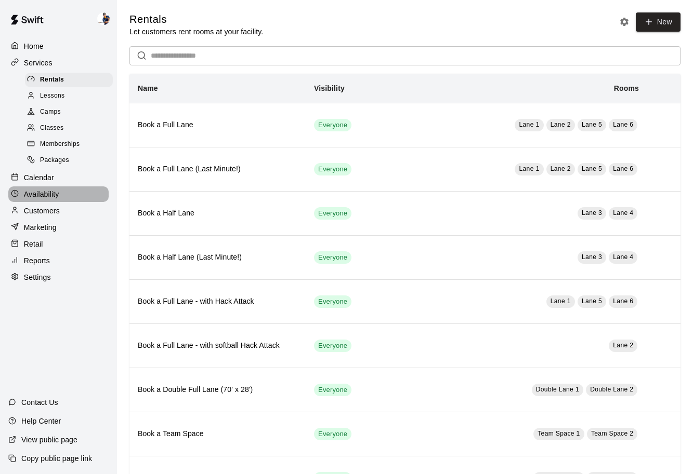
click at [61, 189] on div "Availability" at bounding box center [58, 195] width 100 height 16
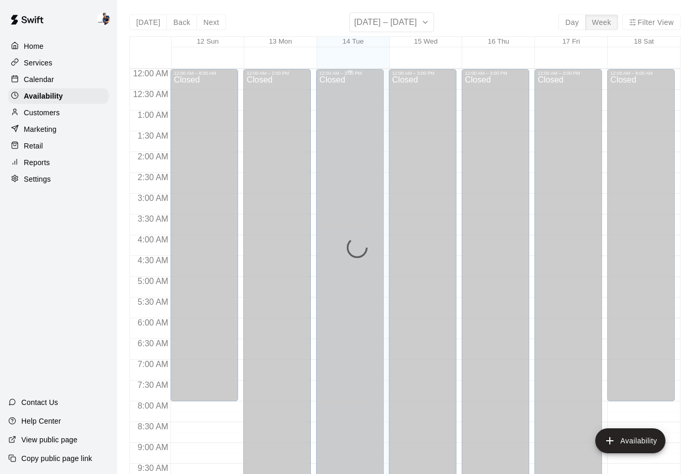
scroll to position [581, 0]
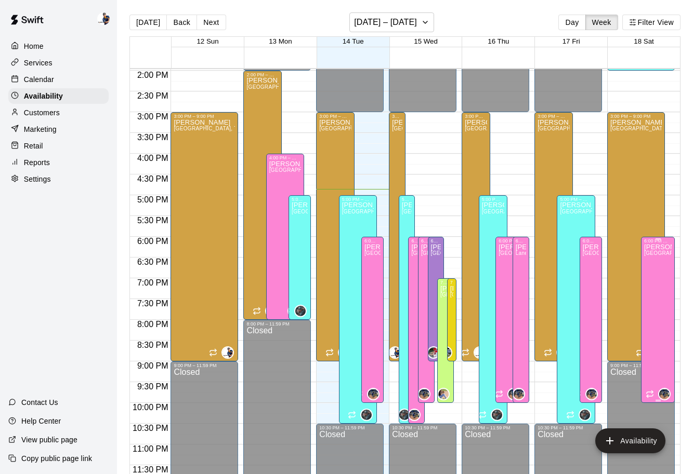
click at [661, 294] on div "[PERSON_NAME][GEOGRAPHIC_DATA][PERSON_NAME][PERSON_NAME][PERSON_NAME][PERSON_NA…" at bounding box center [658, 481] width 28 height 474
click at [651, 280] on icon "delete" at bounding box center [654, 279] width 7 height 9
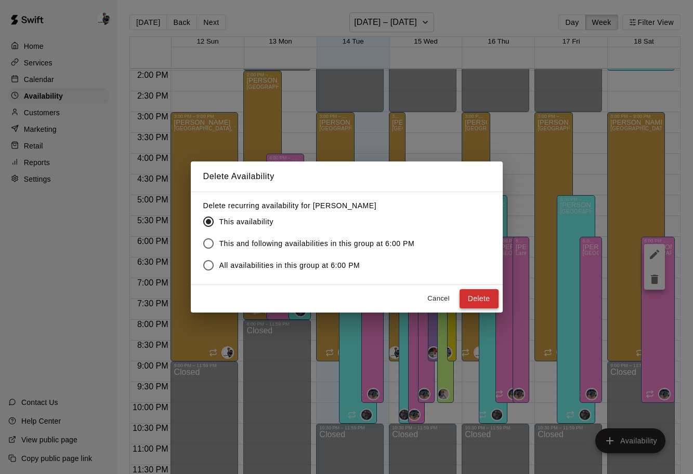
click at [484, 300] on button "Delete" at bounding box center [478, 298] width 39 height 19
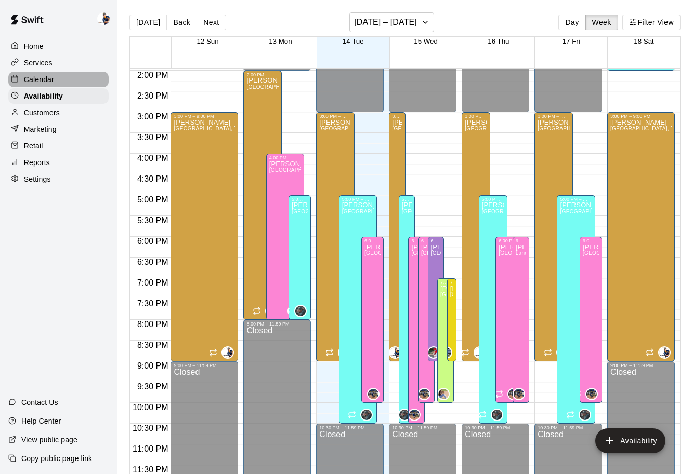
click at [58, 83] on div "Calendar" at bounding box center [58, 80] width 100 height 16
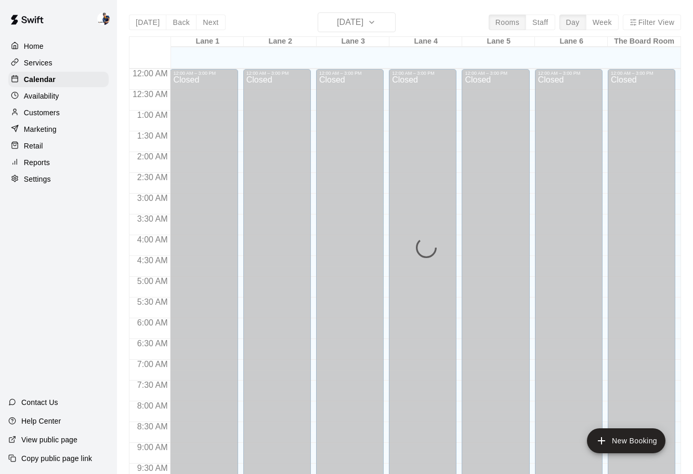
scroll to position [550, 0]
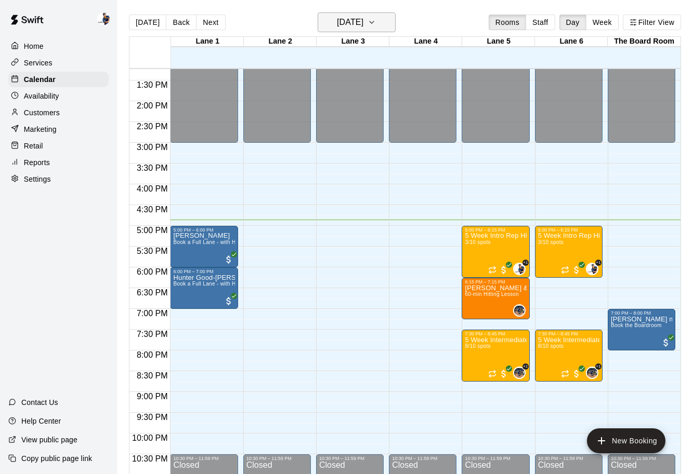
click at [381, 24] on button "[DATE]" at bounding box center [356, 22] width 78 height 20
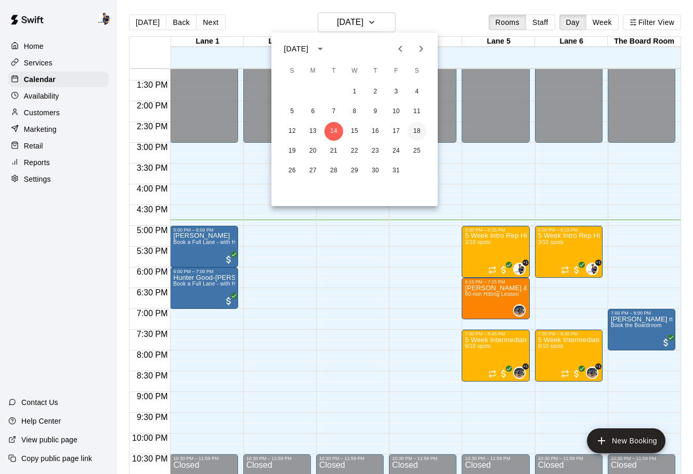
click at [414, 132] on button "18" at bounding box center [416, 131] width 19 height 19
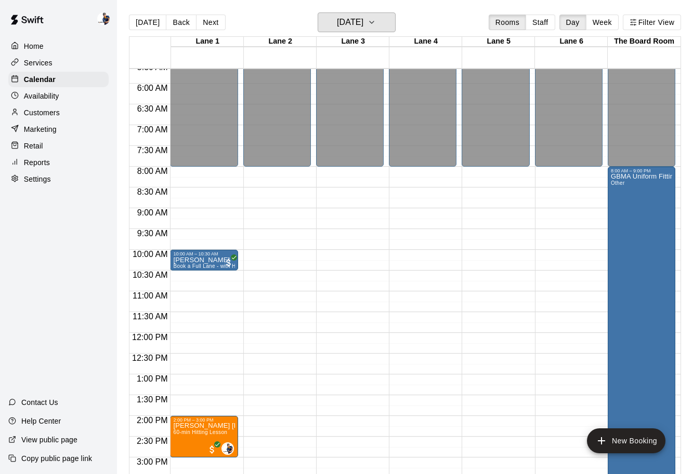
scroll to position [230, 0]
